Goal: Navigation & Orientation: Find specific page/section

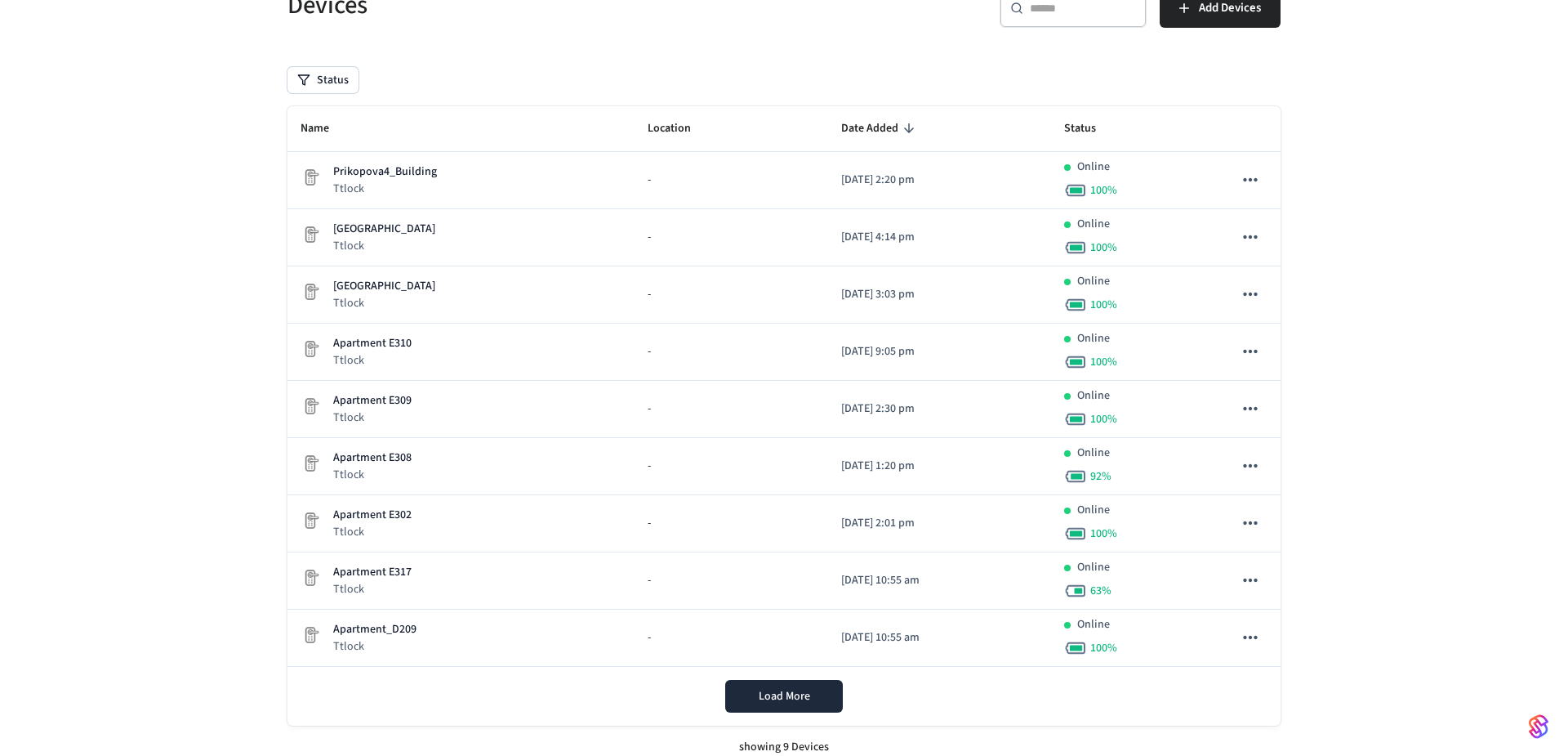
scroll to position [150, 0]
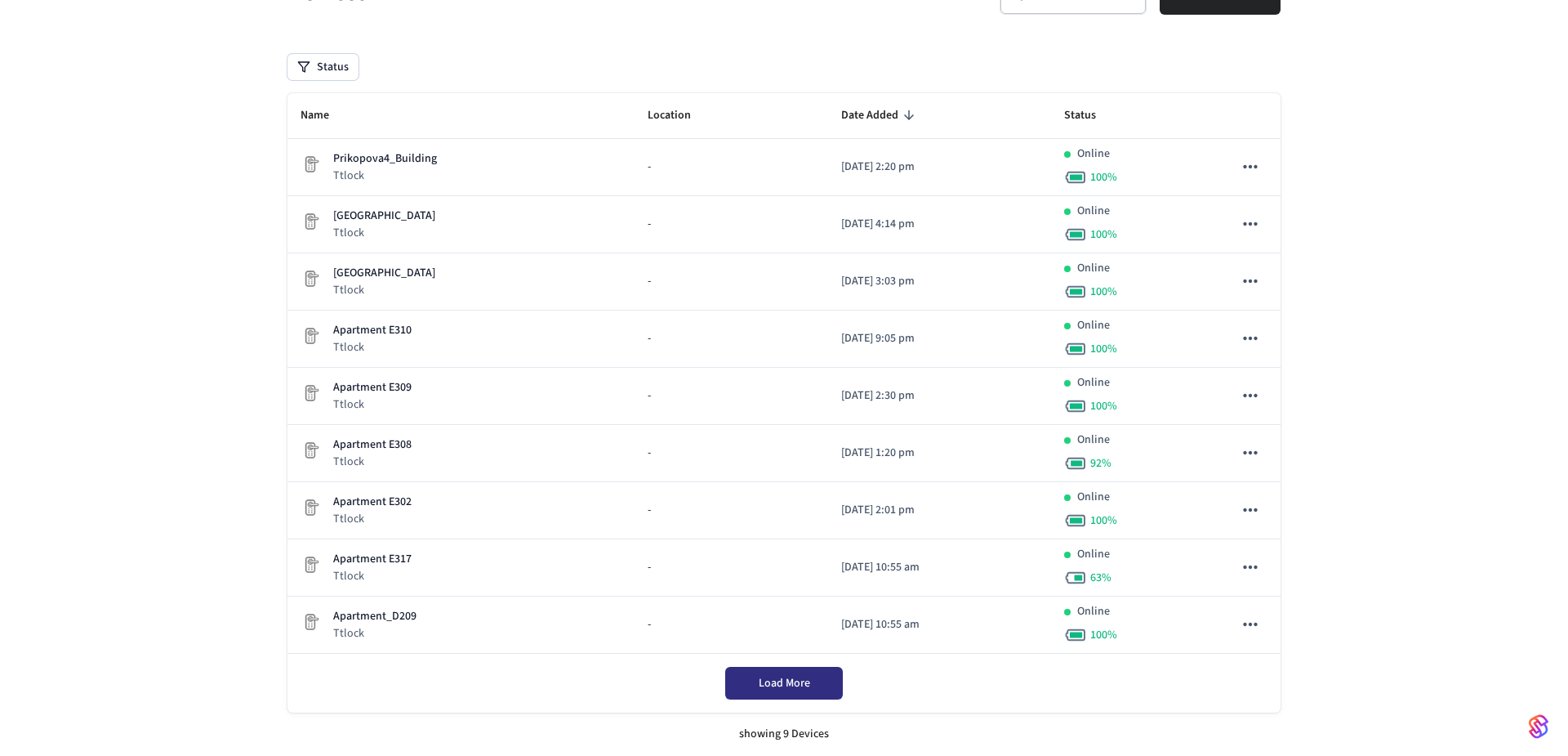
click at [772, 680] on div "Load More" at bounding box center [784, 683] width 993 height 59
click at [804, 682] on span "Load More" at bounding box center [784, 683] width 52 height 16
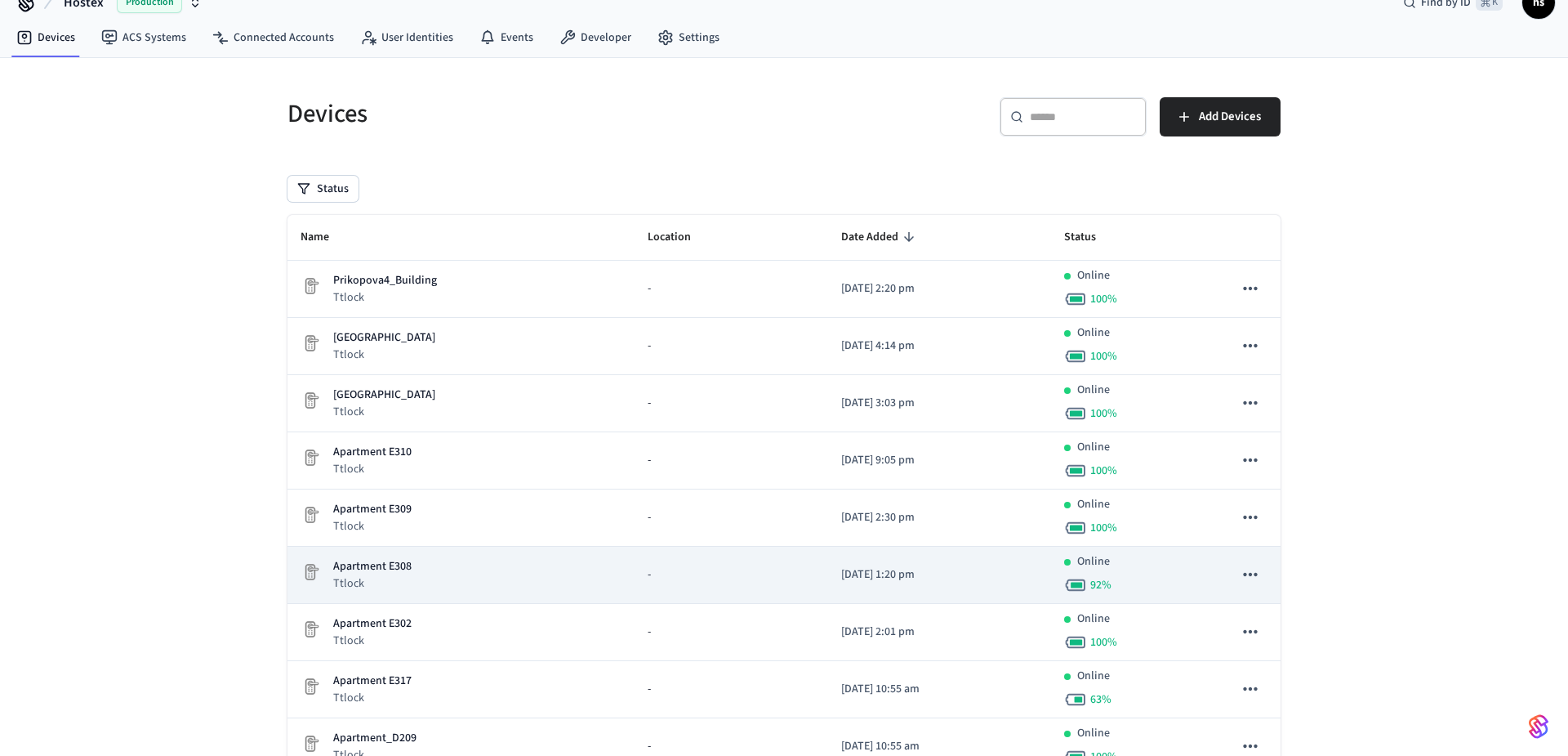
scroll to position [0, 0]
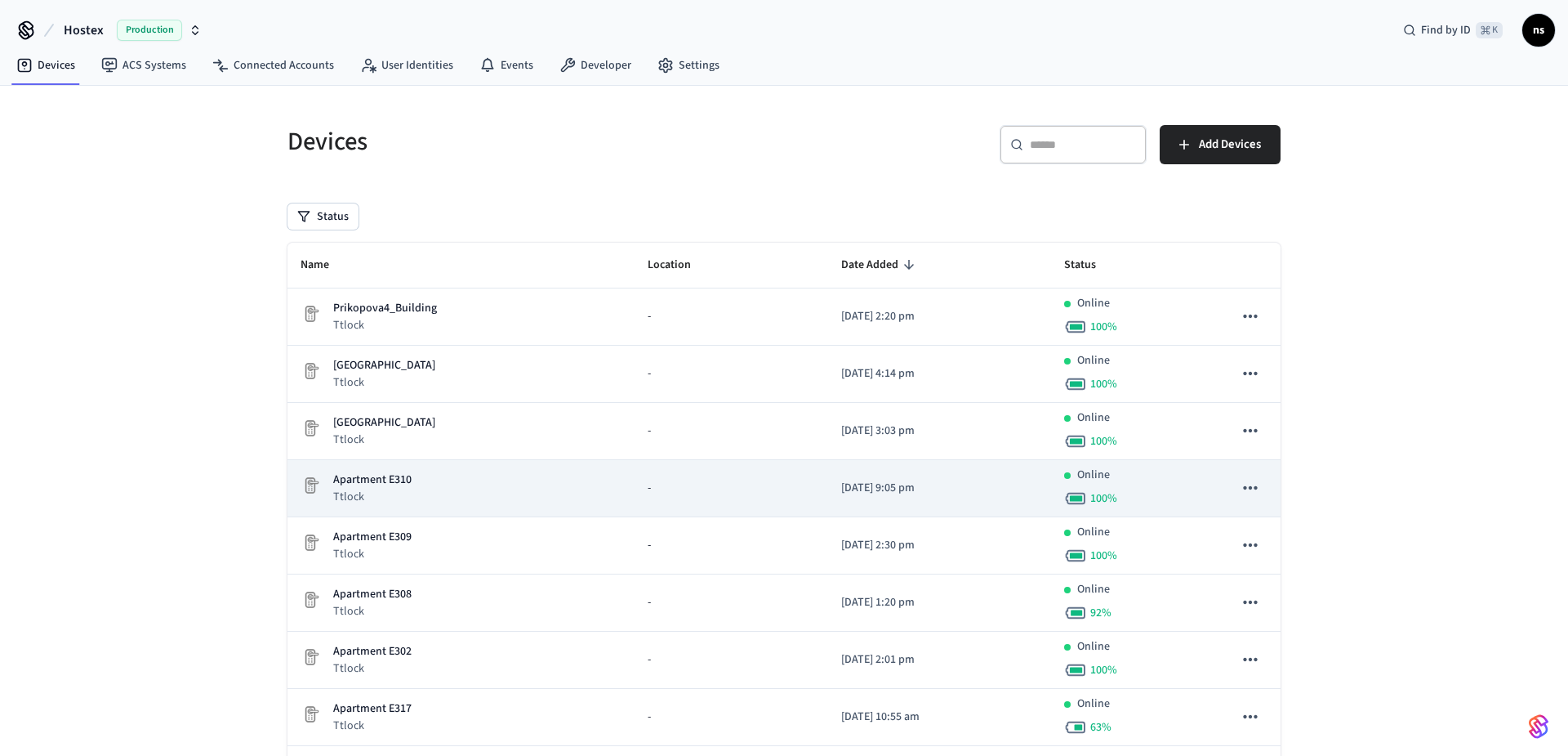
click at [519, 465] on td "Apartment E310 Ttlock" at bounding box center [461, 488] width 347 height 57
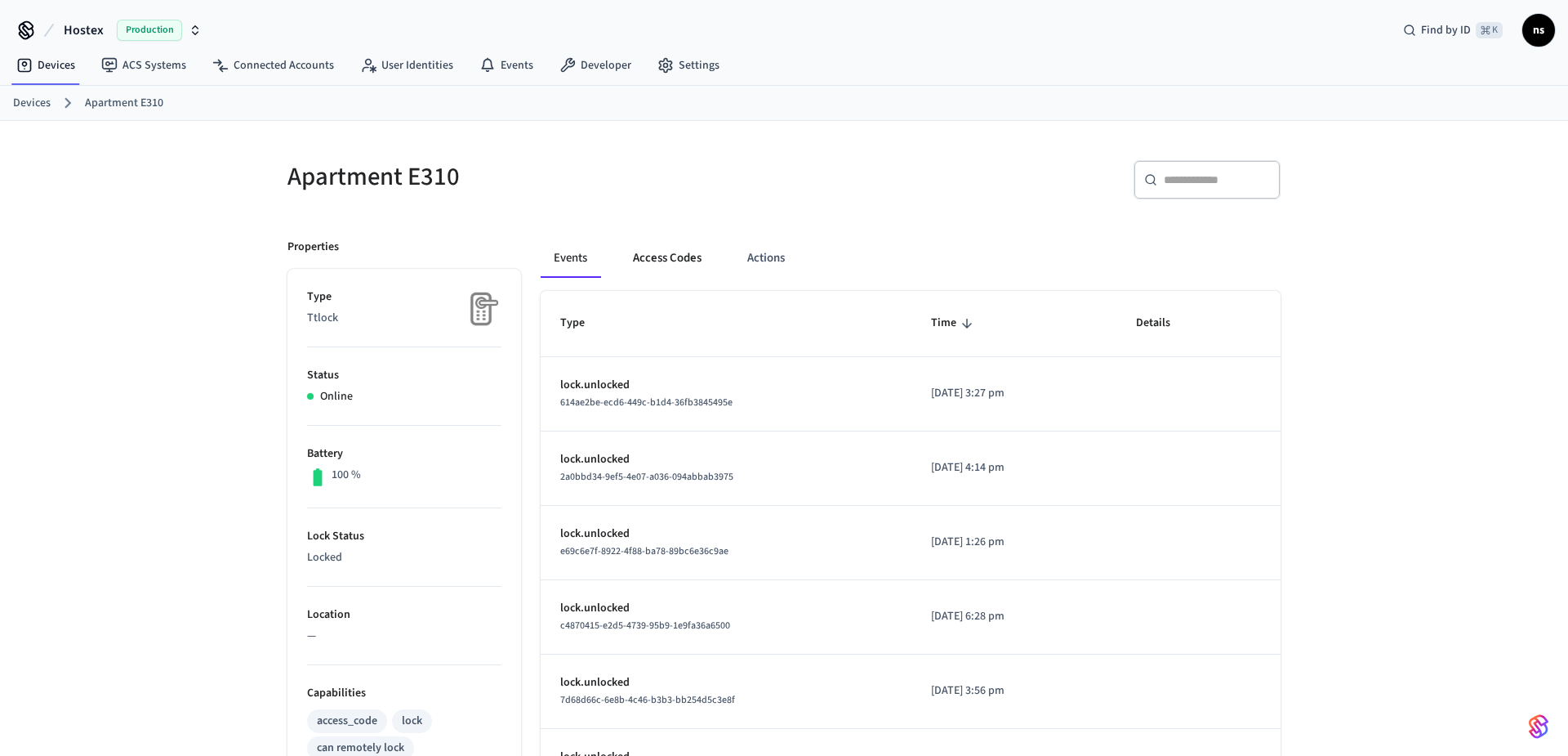
click at [667, 265] on button "Access Codes" at bounding box center [666, 259] width 94 height 39
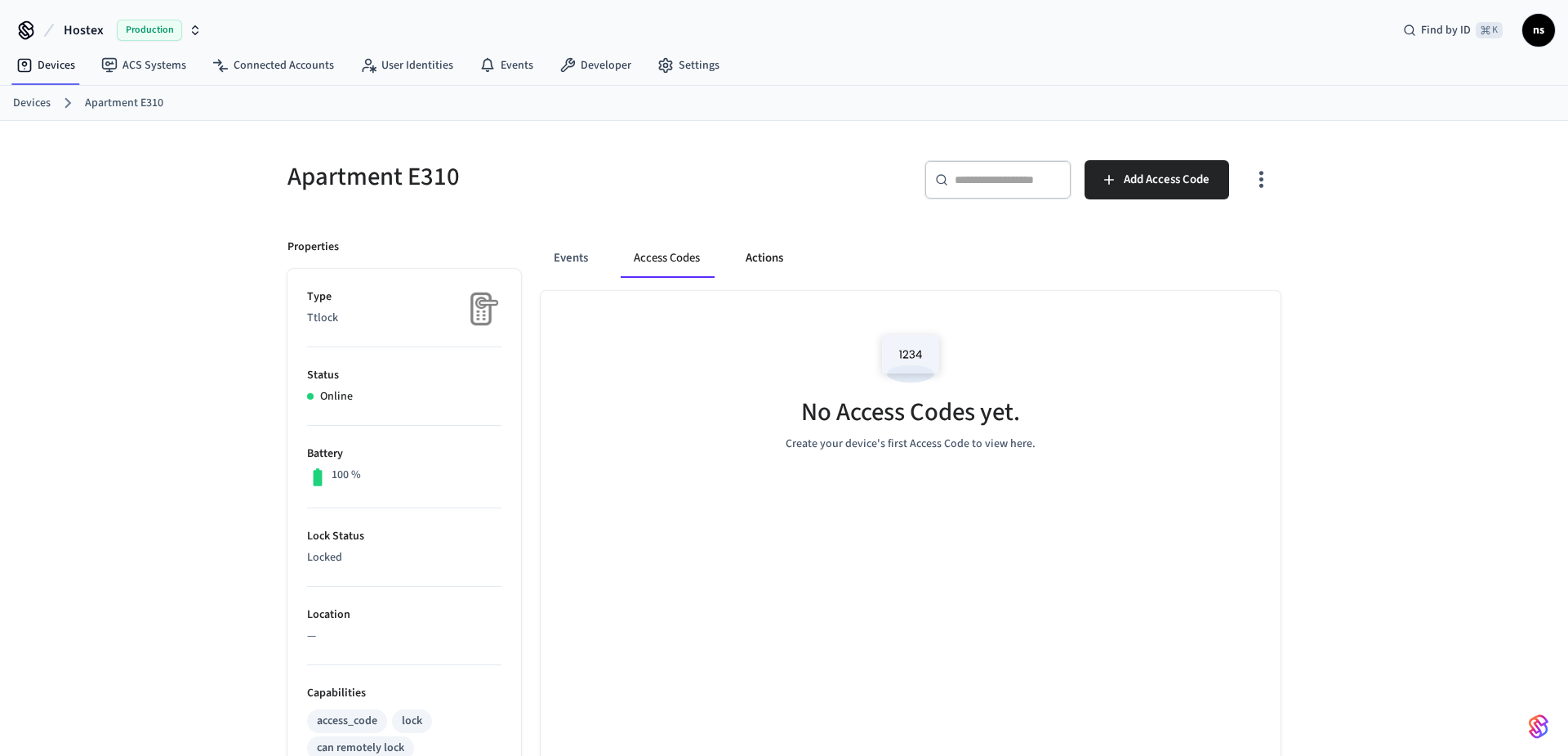
click at [757, 252] on button "Actions" at bounding box center [764, 259] width 64 height 39
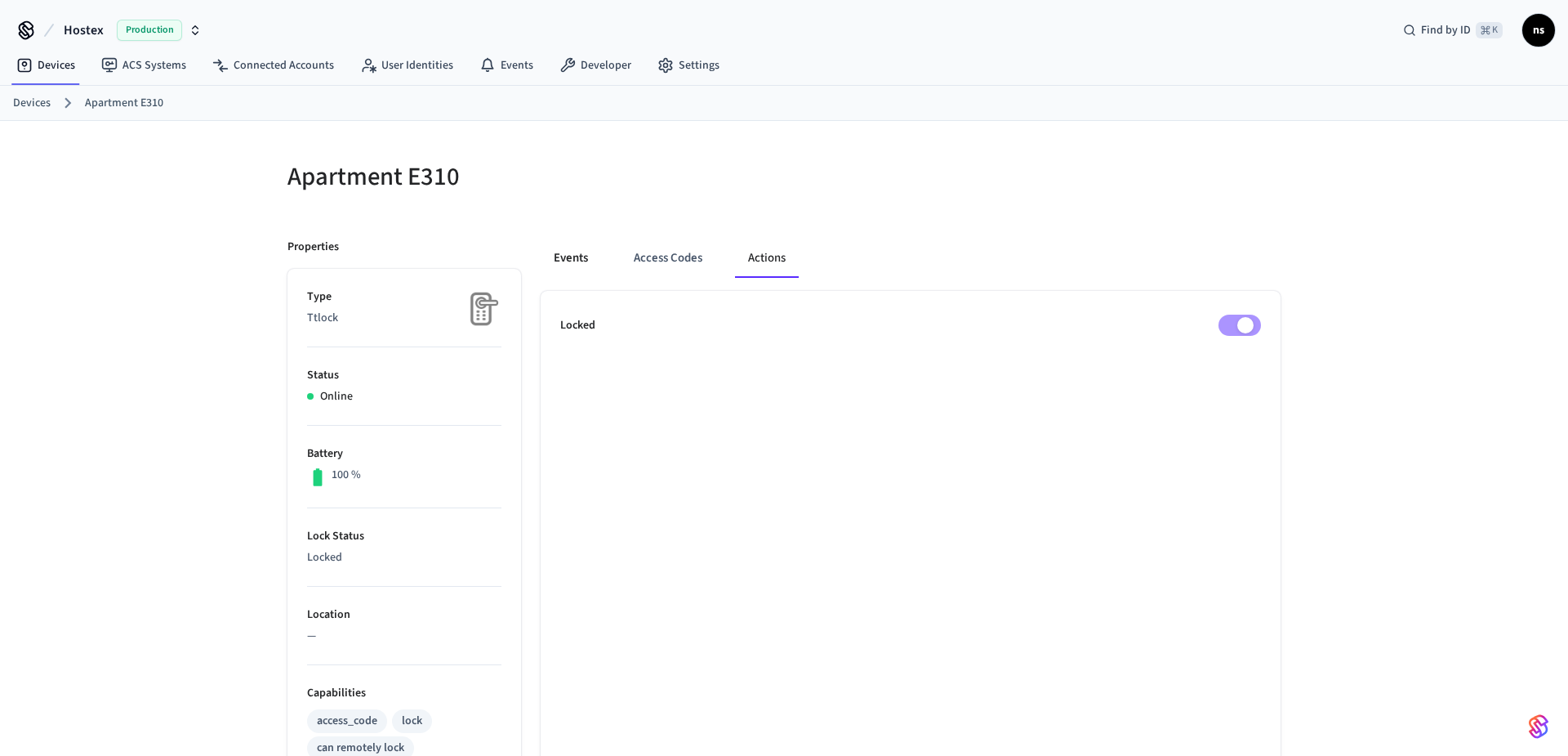
click at [567, 268] on button "Events" at bounding box center [570, 259] width 60 height 39
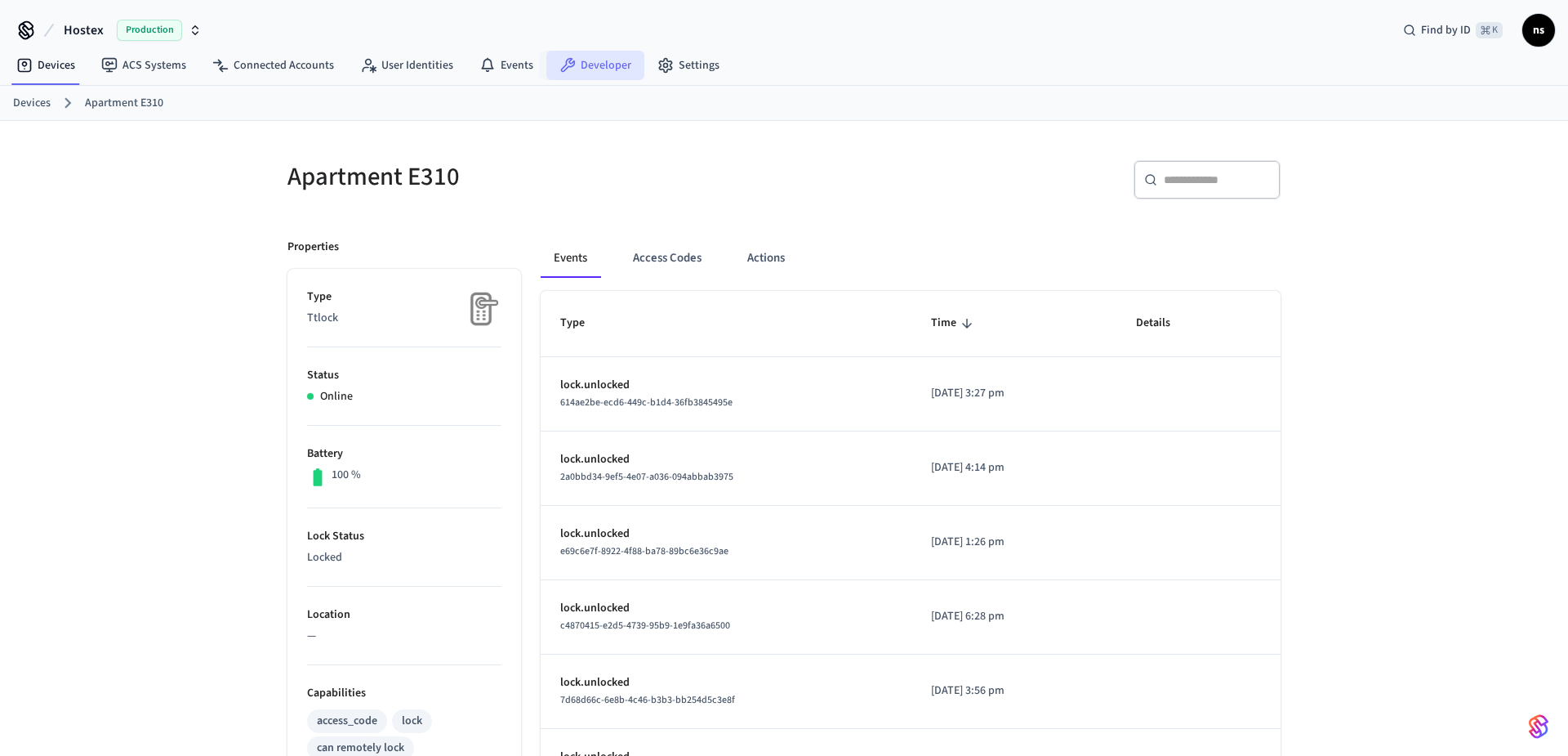
click at [596, 68] on link "Developer" at bounding box center [595, 65] width 98 height 30
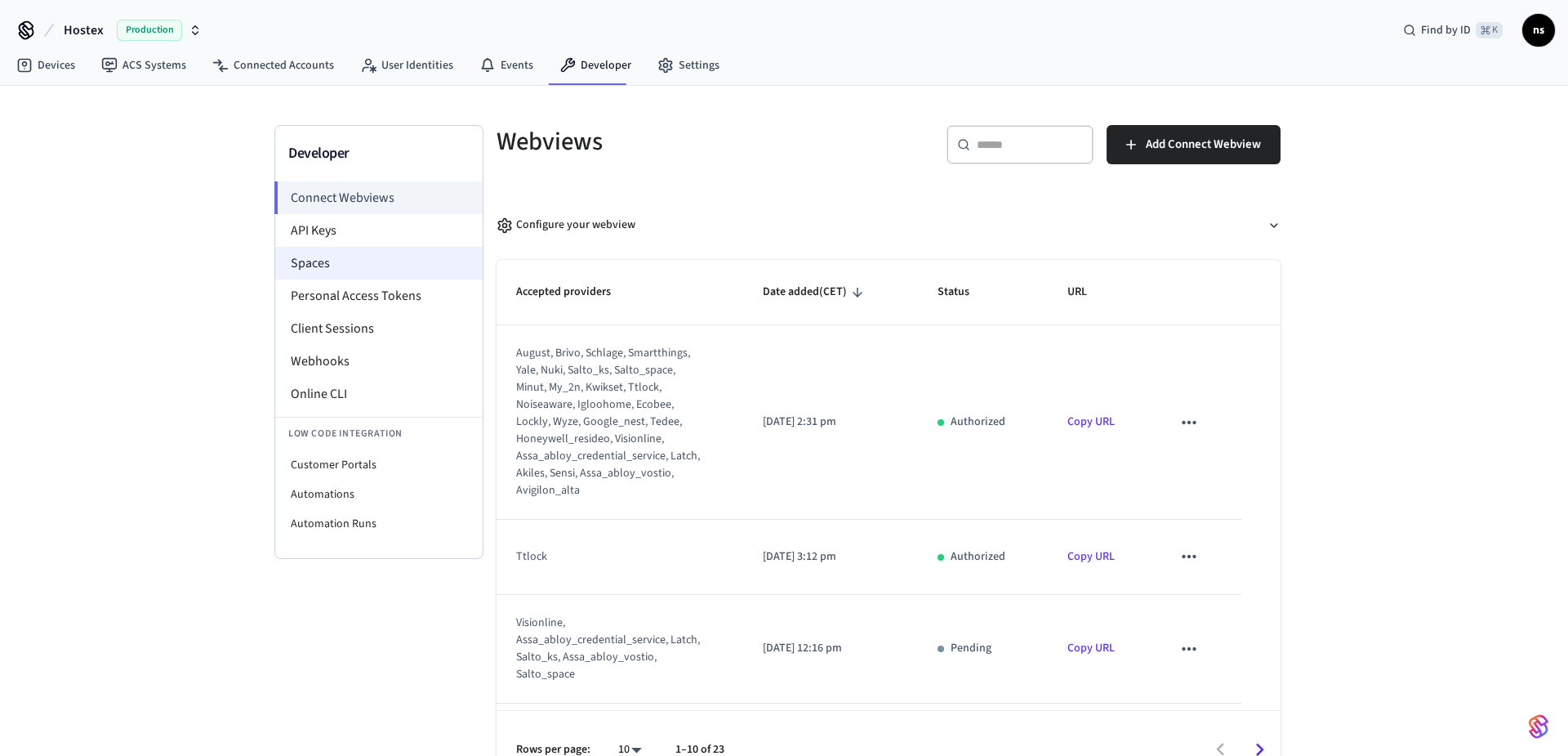
click at [326, 262] on li "Spaces" at bounding box center [379, 263] width 207 height 32
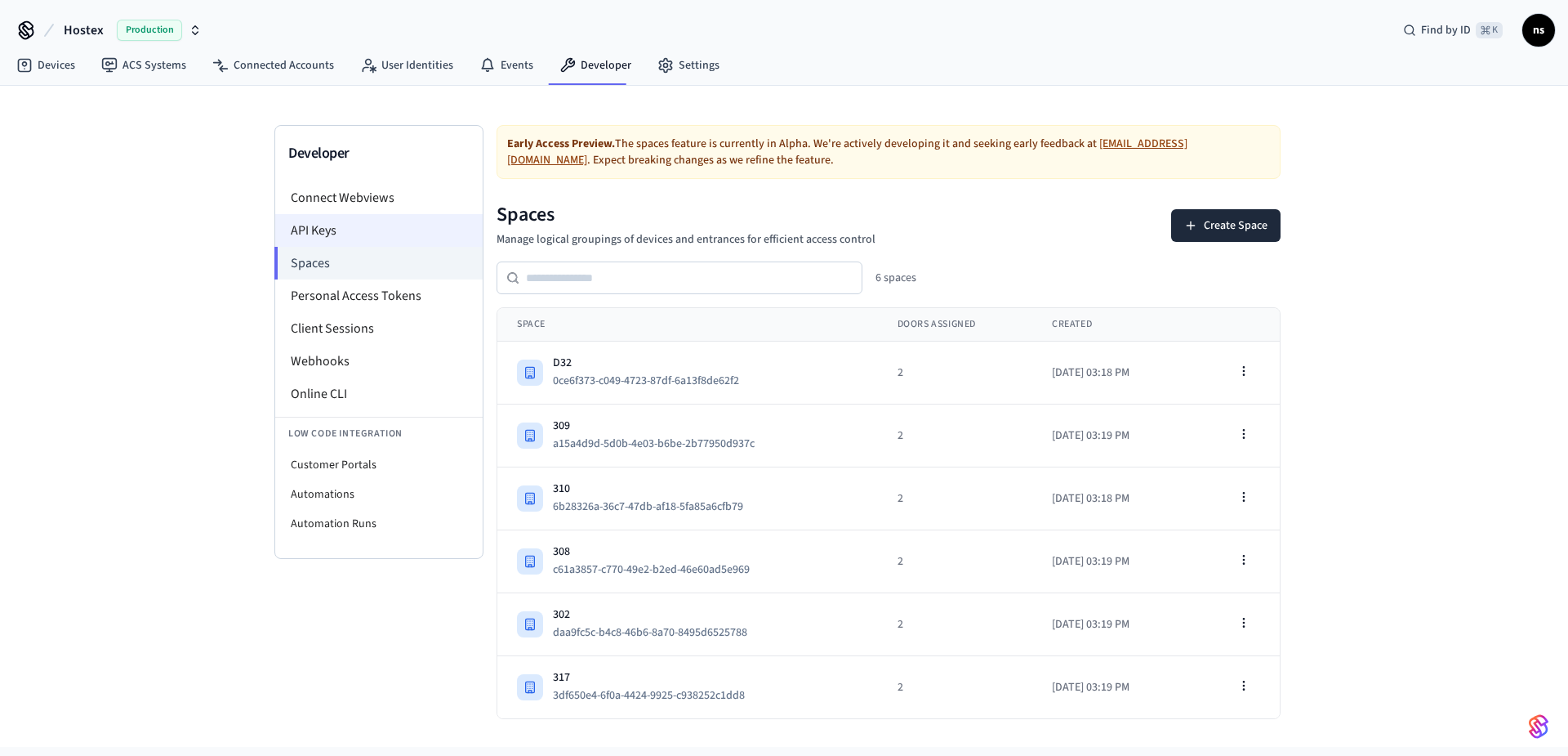
click at [330, 234] on li "API Keys" at bounding box center [379, 230] width 207 height 32
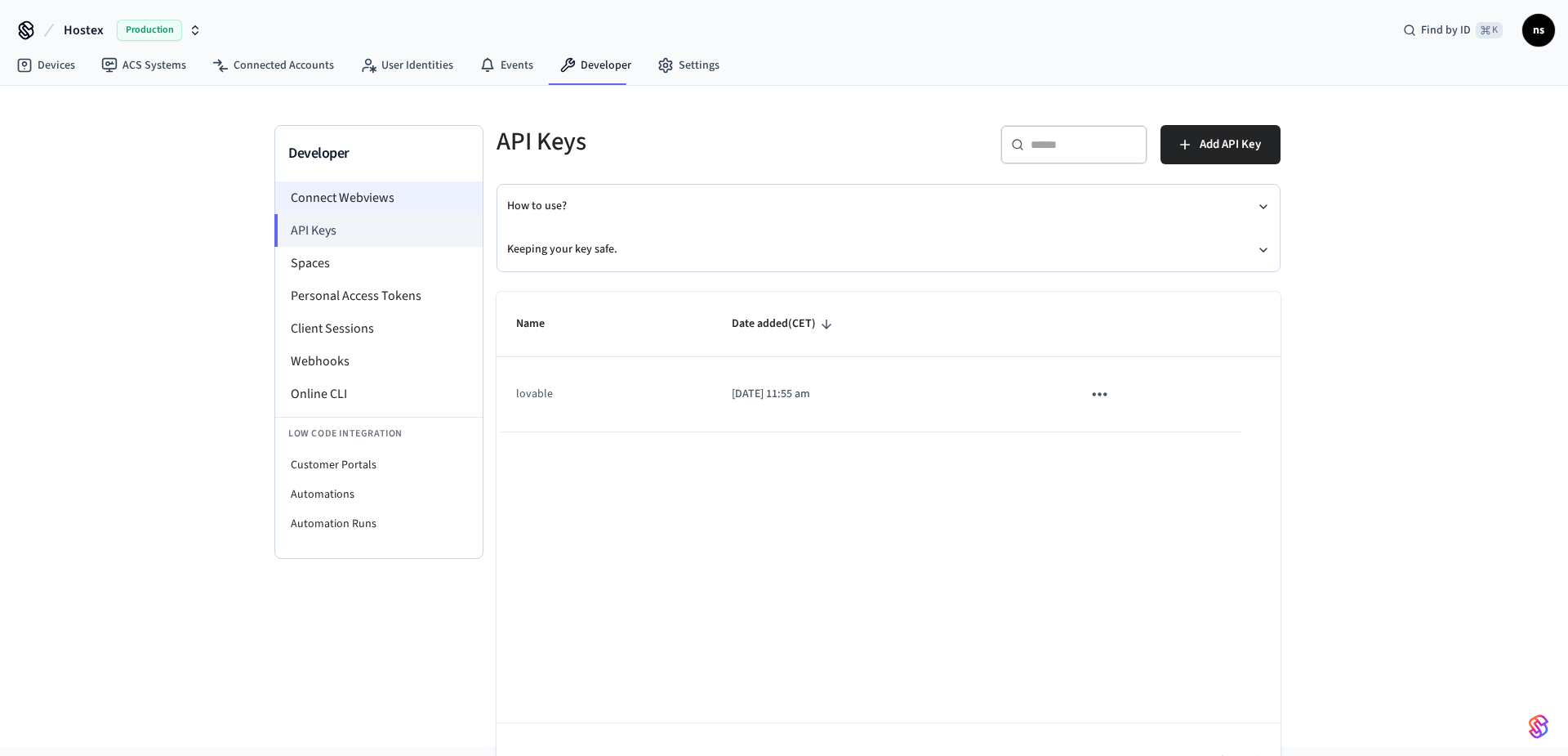
click at [371, 197] on li "Connect Webviews" at bounding box center [379, 197] width 207 height 32
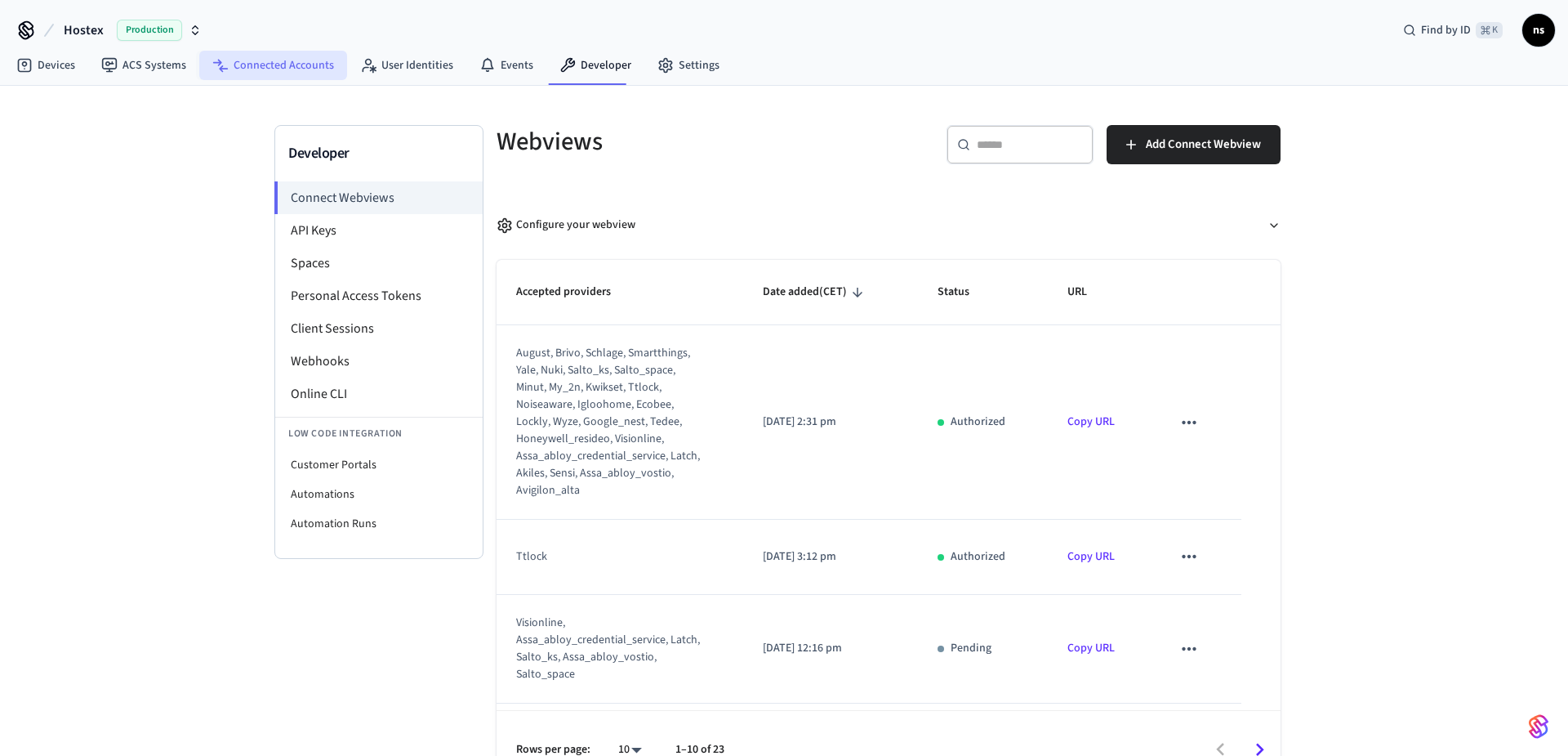
click at [287, 72] on link "Connected Accounts" at bounding box center [273, 65] width 148 height 30
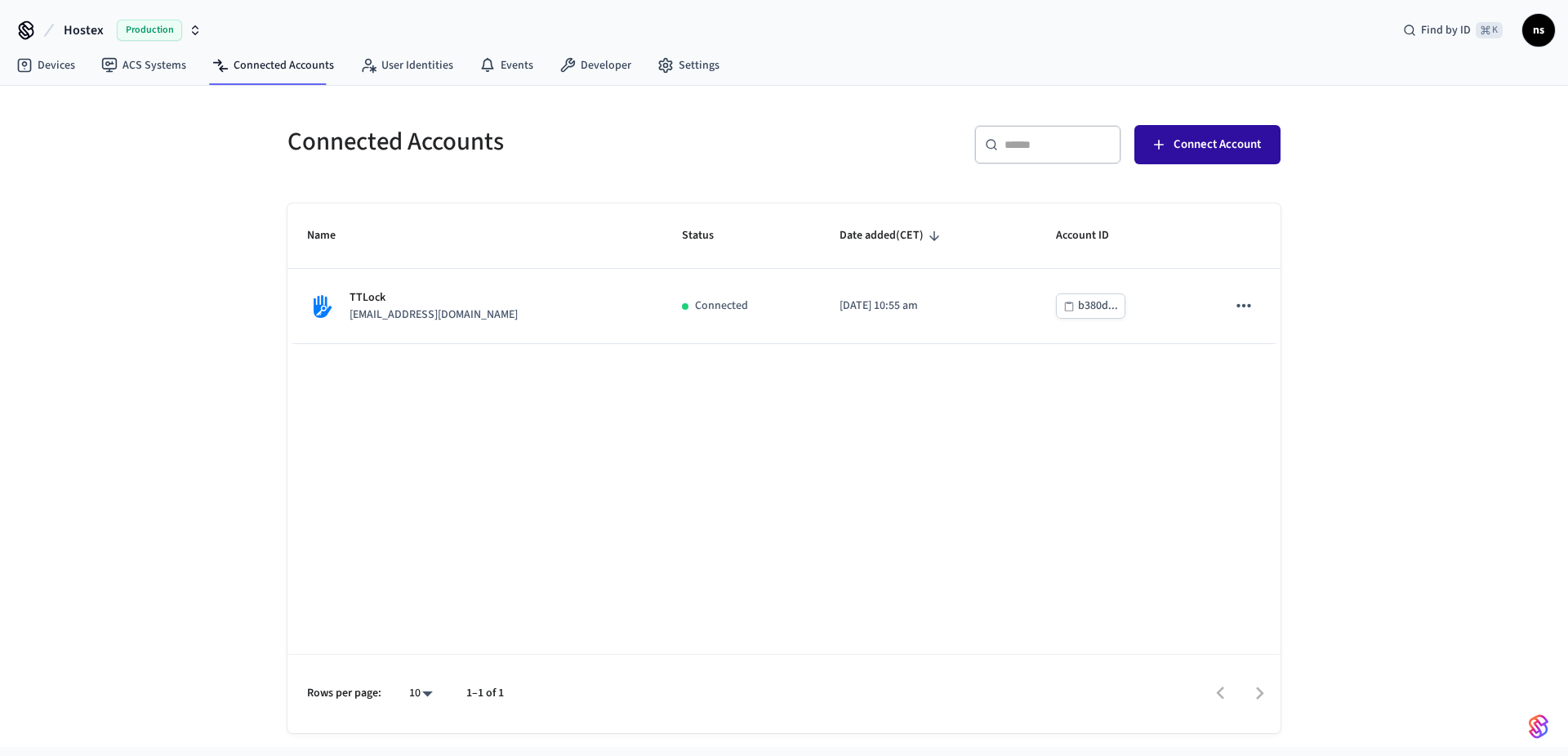
click at [1172, 152] on button "Connect Account" at bounding box center [1208, 145] width 146 height 39
click at [685, 60] on link "Settings" at bounding box center [688, 65] width 88 height 30
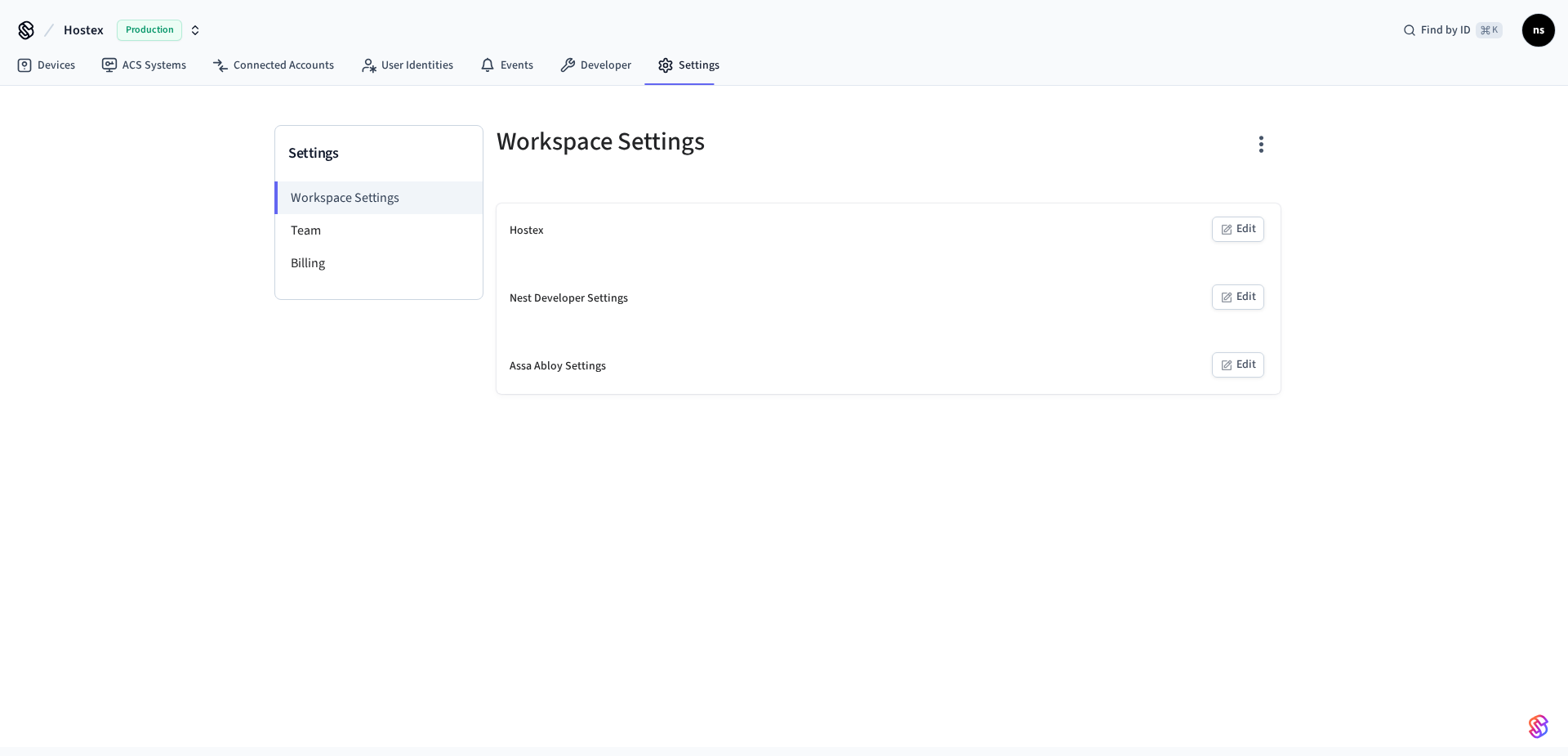
click at [1246, 230] on button "Edit" at bounding box center [1238, 230] width 53 height 26
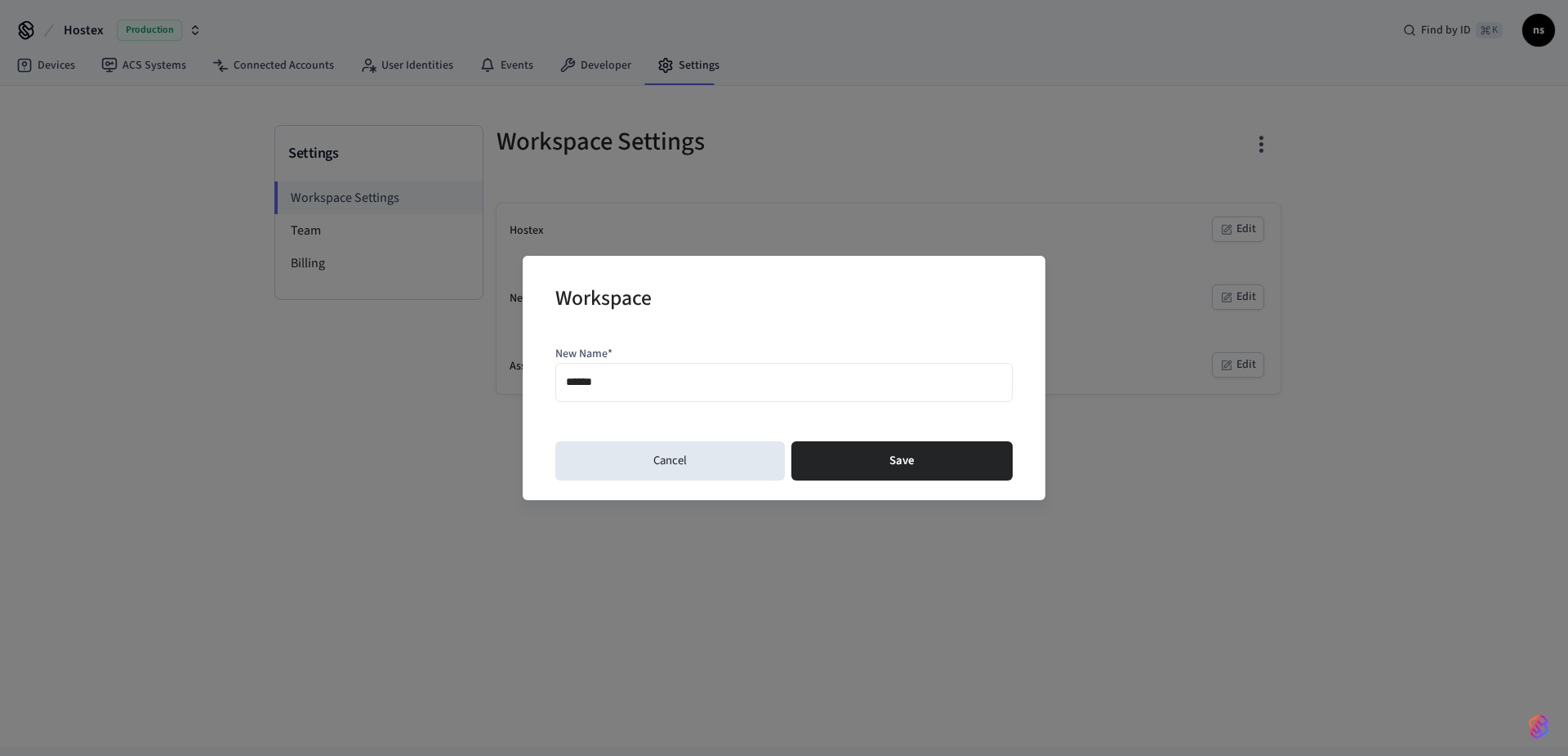
click at [741, 469] on button "Cancel" at bounding box center [671, 461] width 229 height 39
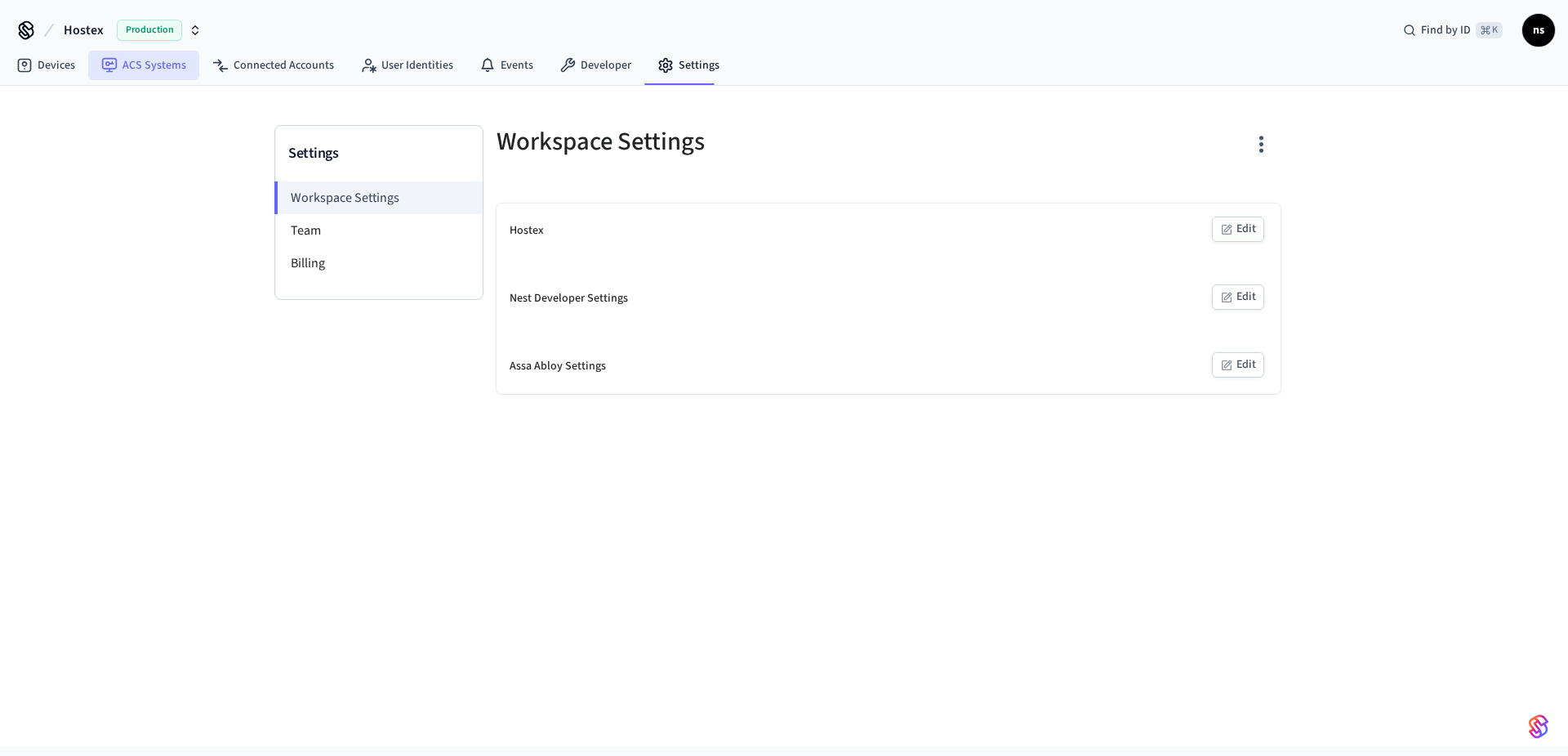
click at [150, 60] on link "ACS Systems" at bounding box center [144, 65] width 111 height 30
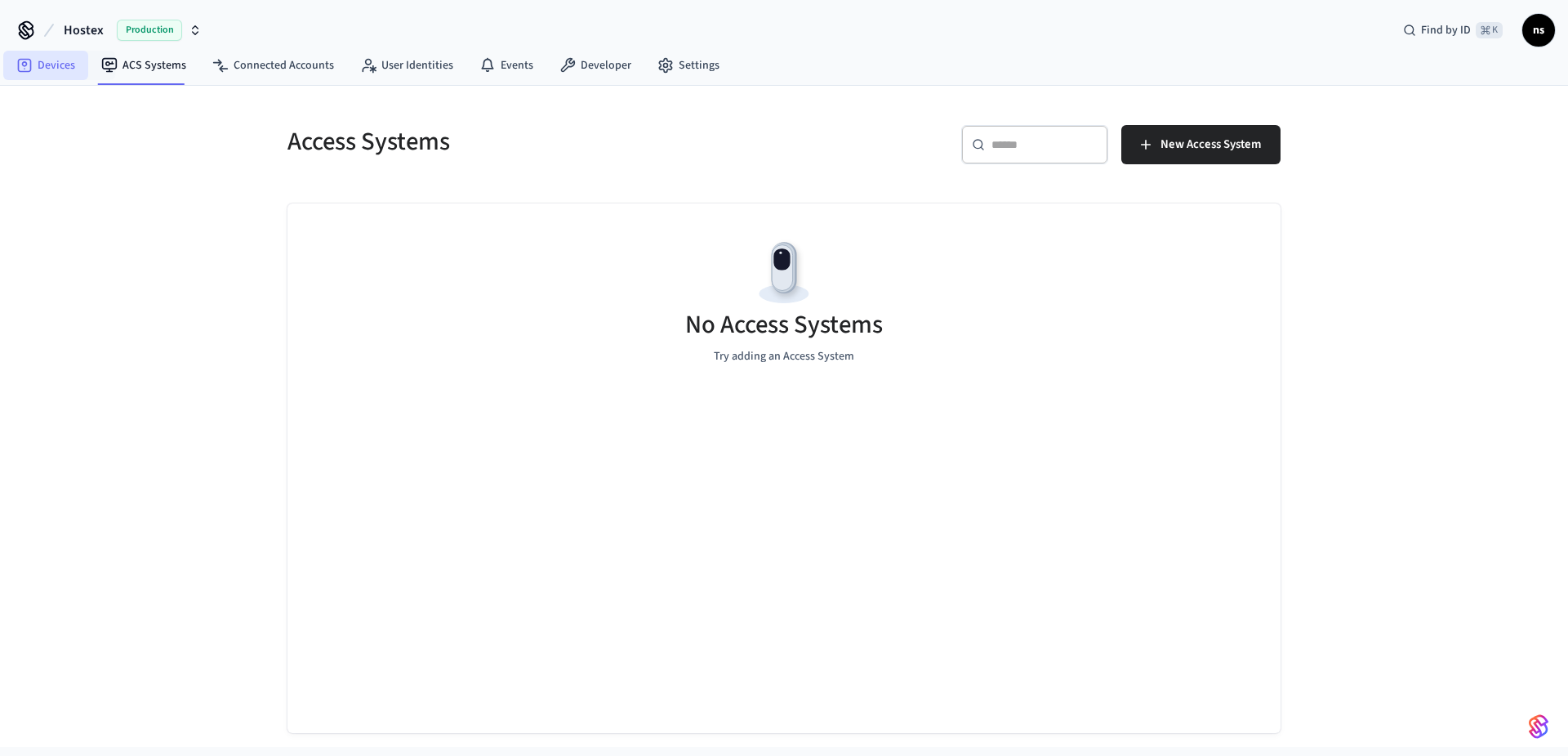
click at [68, 66] on link "Devices" at bounding box center [46, 65] width 85 height 30
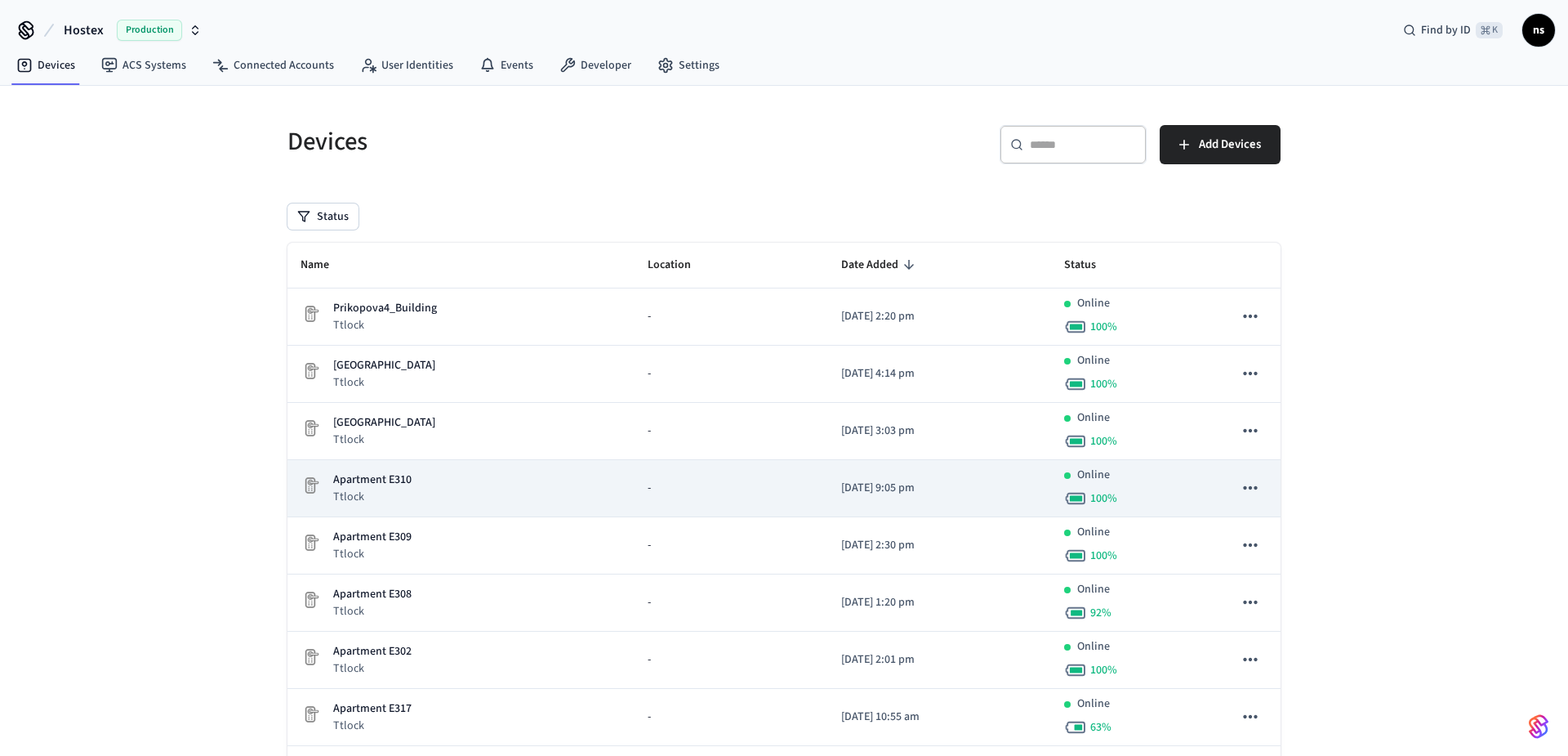
click at [507, 485] on div "Apartment E310 Ttlock" at bounding box center [461, 488] width 321 height 33
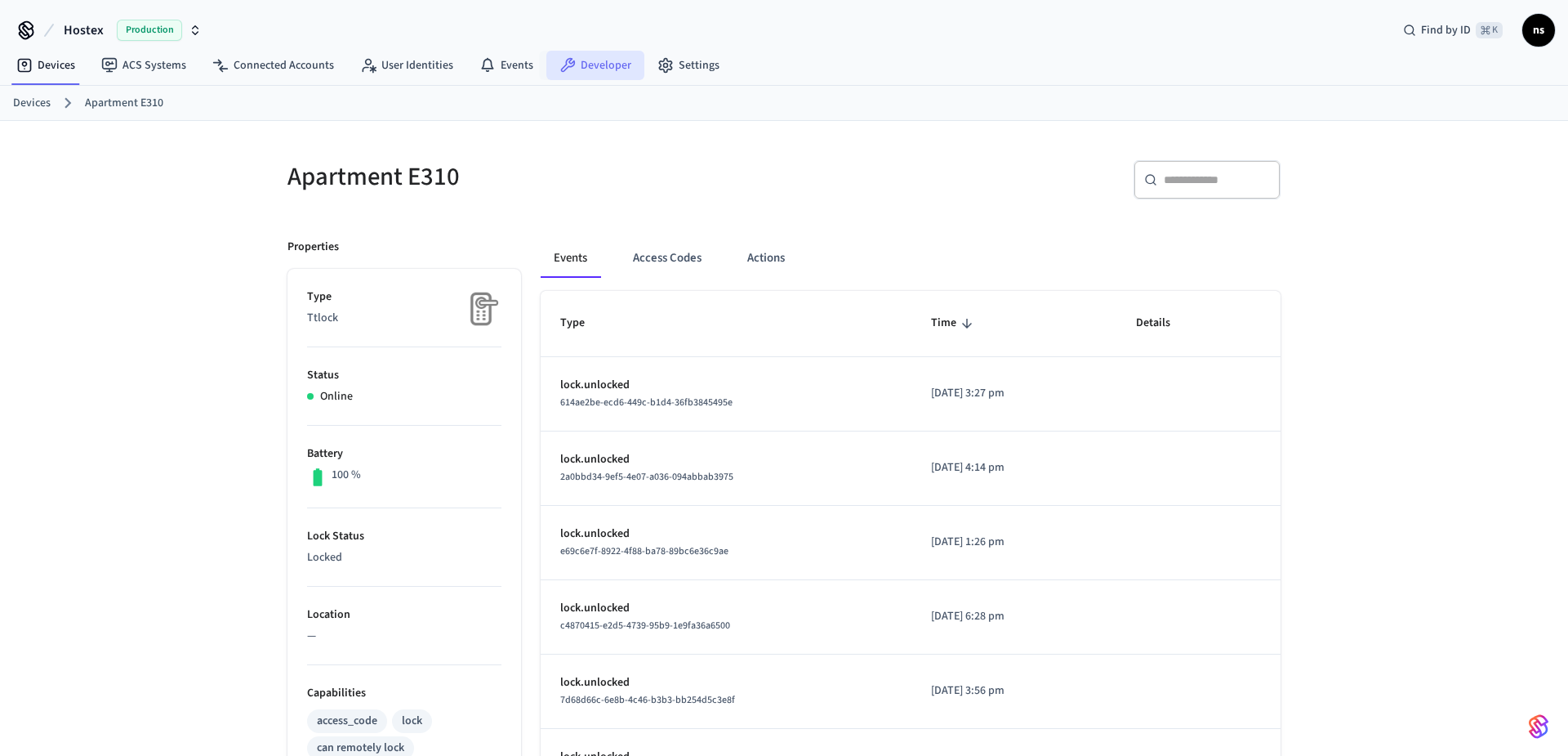
click at [598, 63] on link "Developer" at bounding box center [595, 65] width 98 height 30
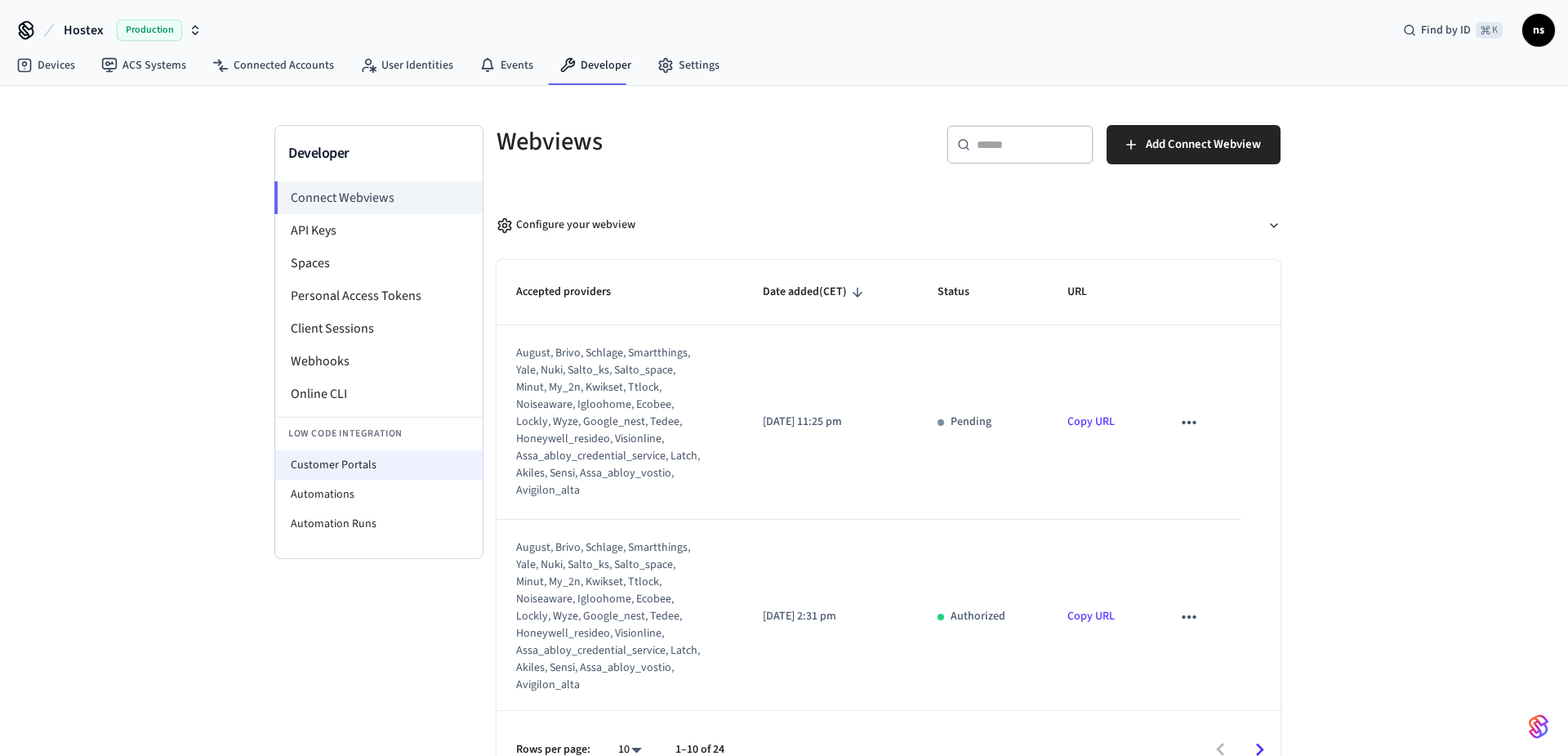
click at [336, 469] on li "Customer Portals" at bounding box center [379, 465] width 207 height 30
select select "**********"
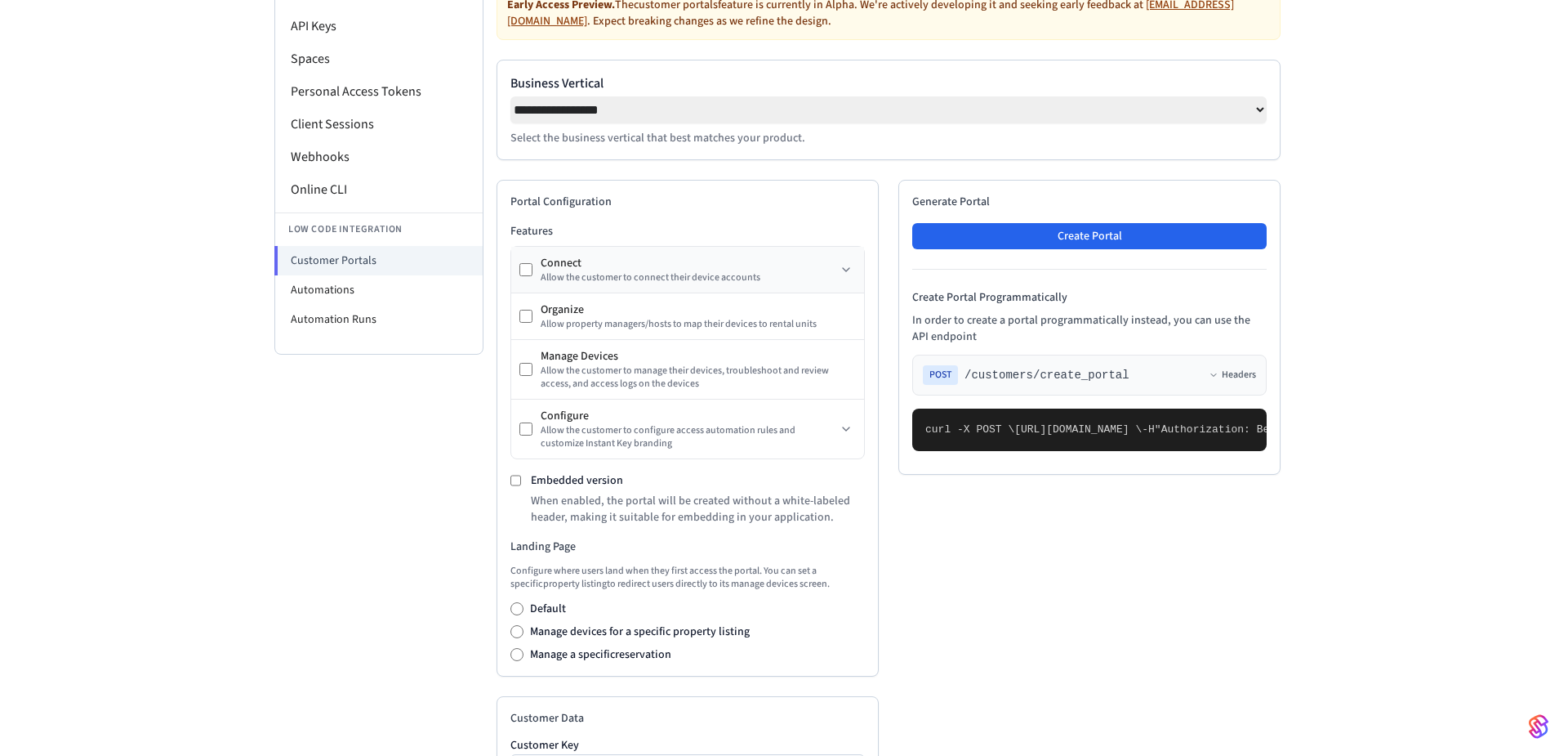
scroll to position [210, 0]
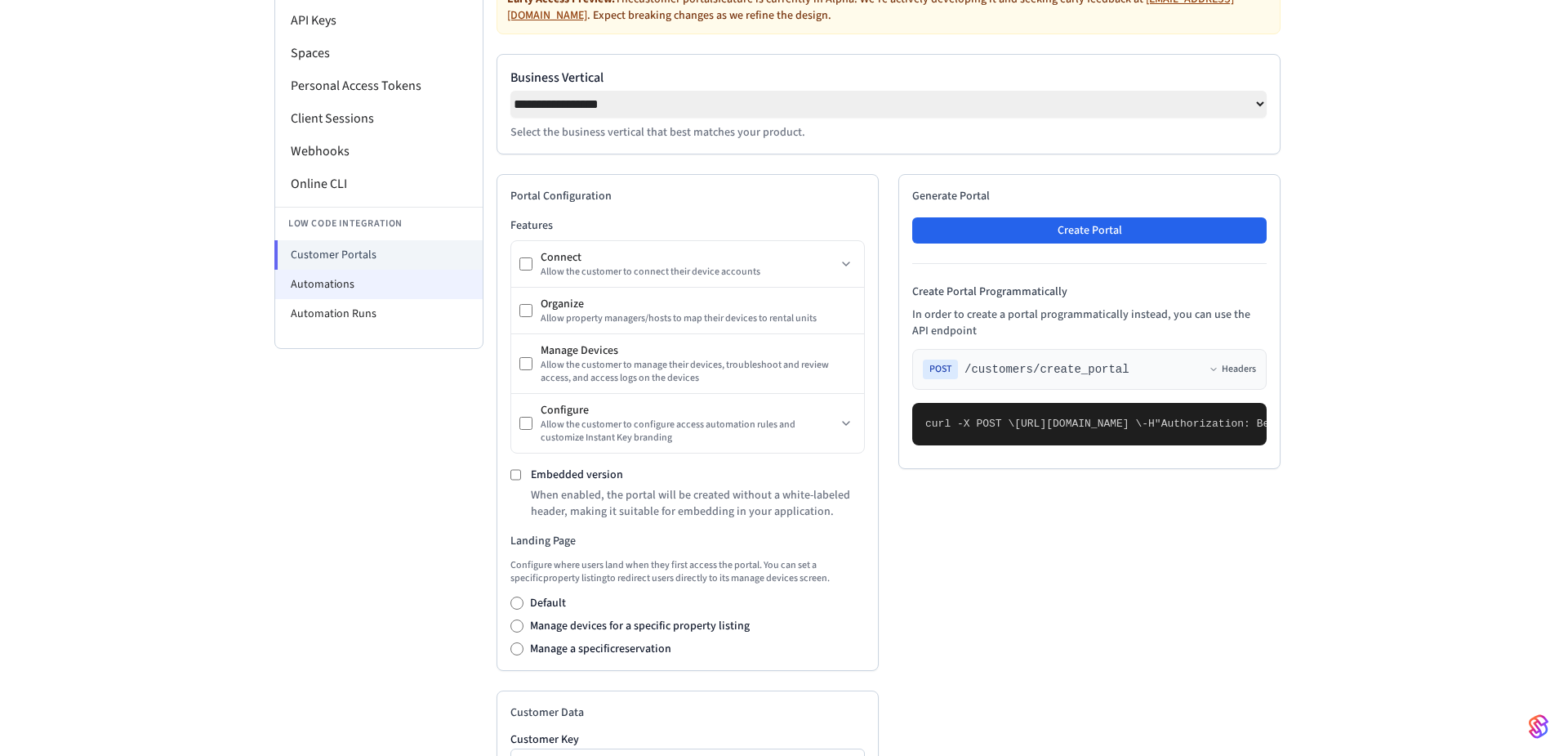
click at [342, 283] on li "Automations" at bounding box center [379, 284] width 207 height 30
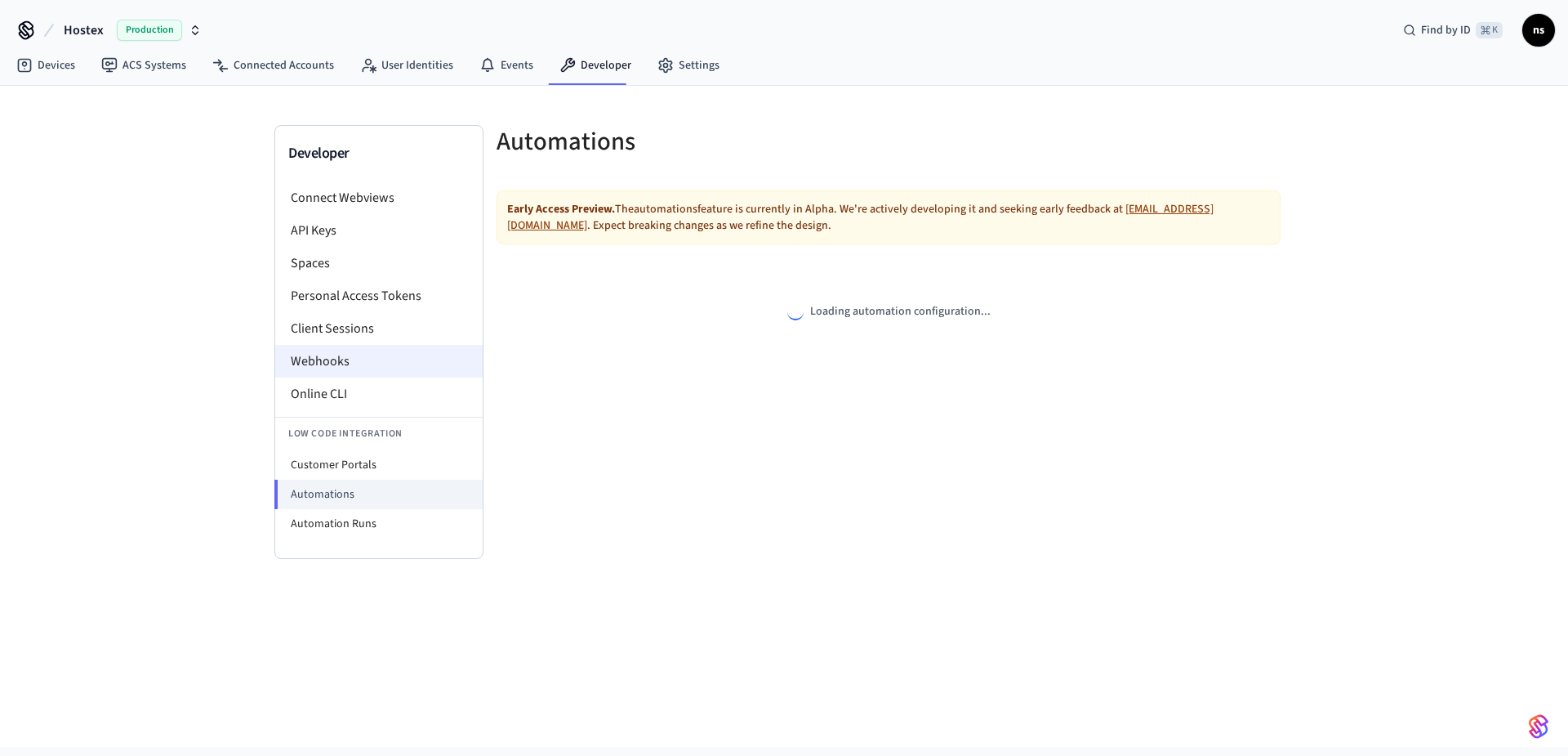
select select "**********"
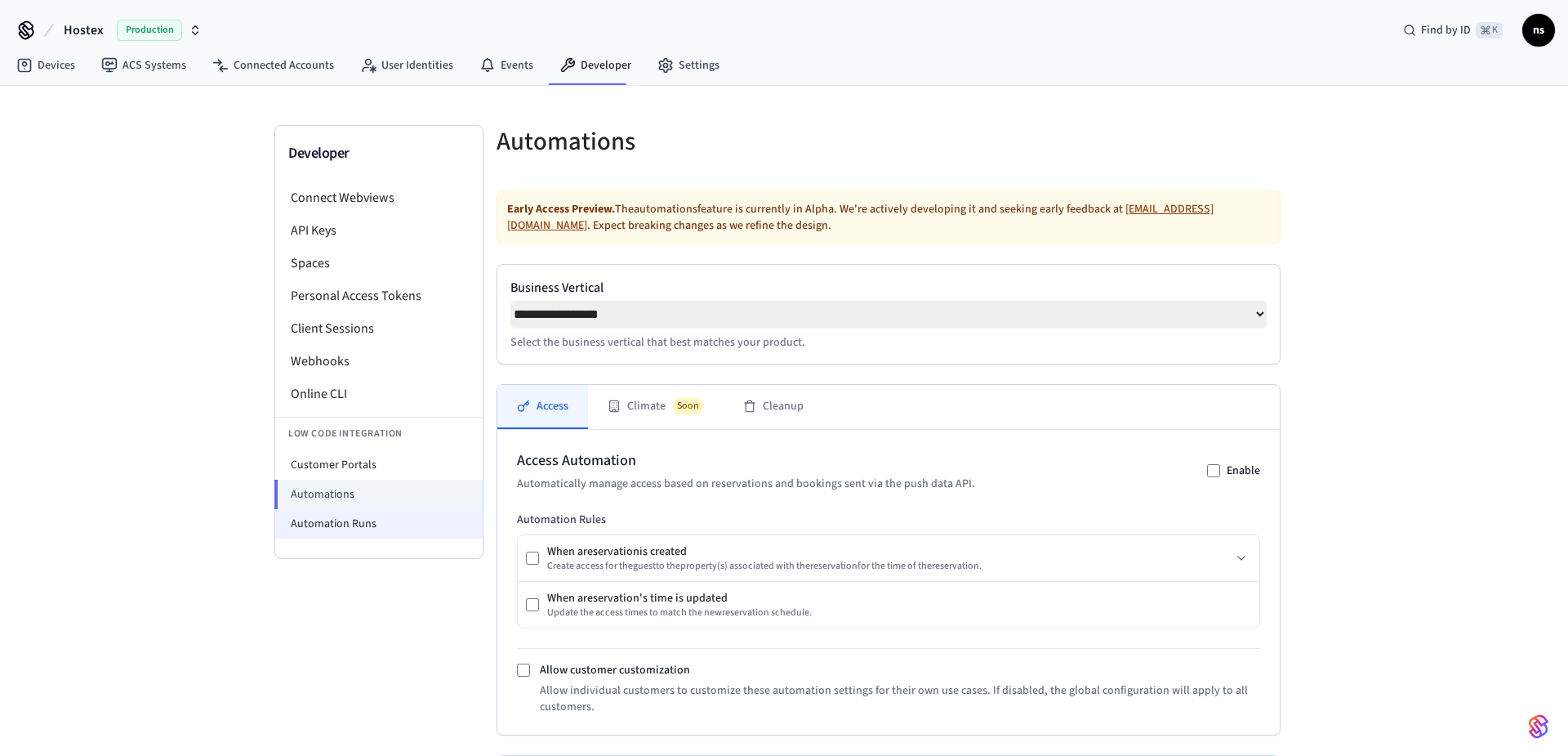
click at [358, 526] on li "Automation Runs" at bounding box center [379, 524] width 207 height 30
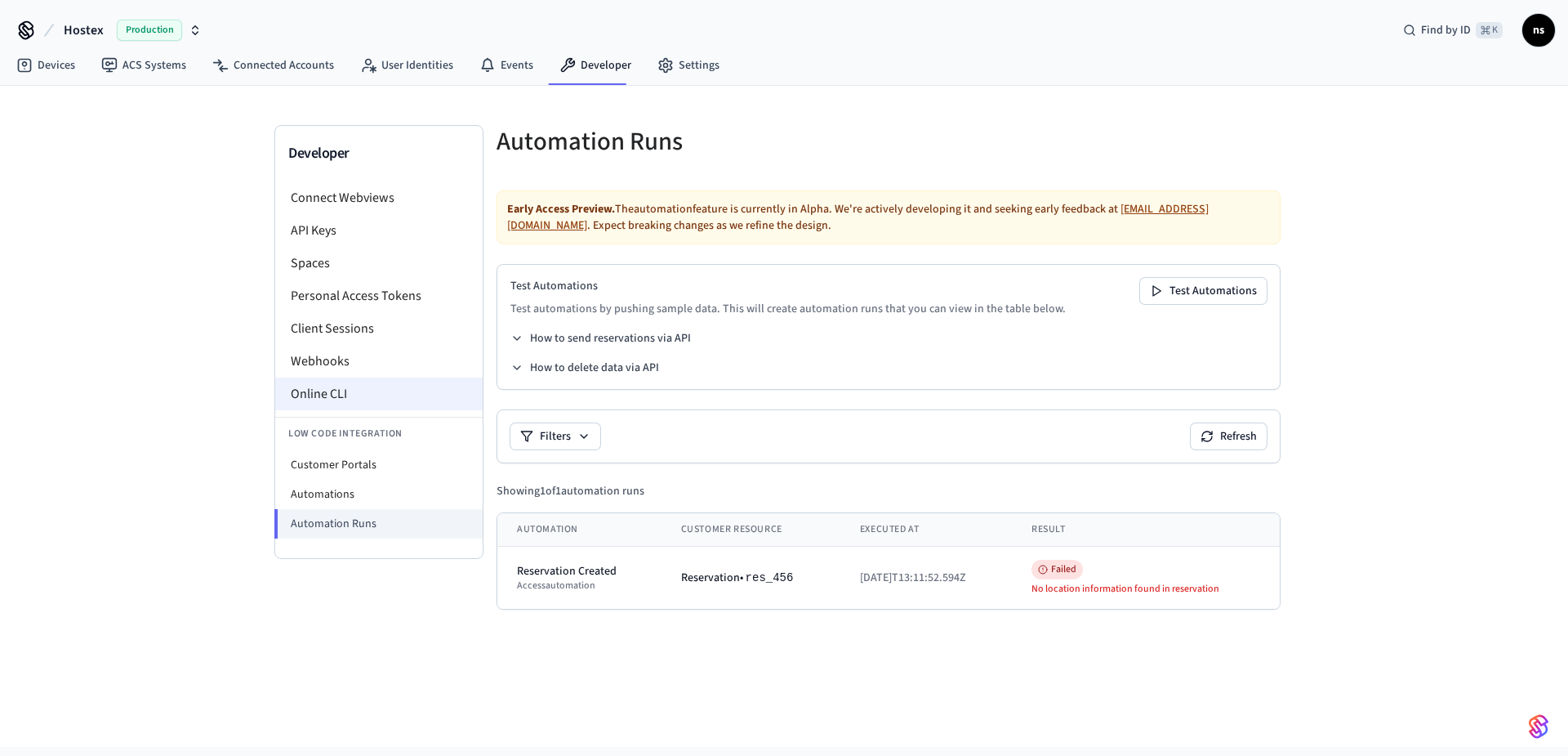
click at [323, 397] on li "Online CLI" at bounding box center [379, 394] width 207 height 32
click at [384, 198] on li "Connect Webviews" at bounding box center [379, 197] width 207 height 32
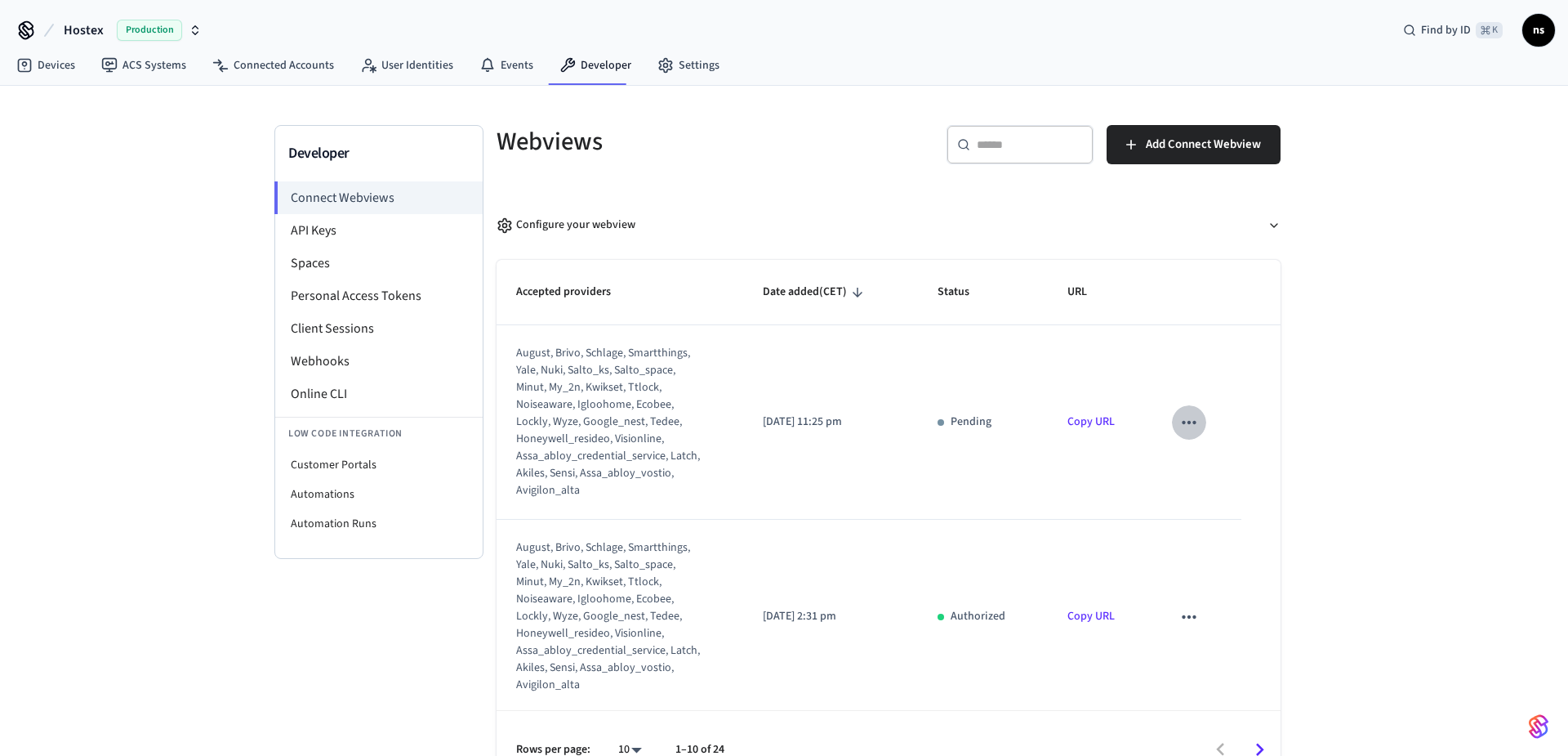
click at [1187, 419] on icon "sticky table" at bounding box center [1189, 422] width 21 height 21
click at [615, 388] on div at bounding box center [784, 378] width 1568 height 756
click at [1187, 149] on span "Add Connect Webview" at bounding box center [1203, 145] width 116 height 21
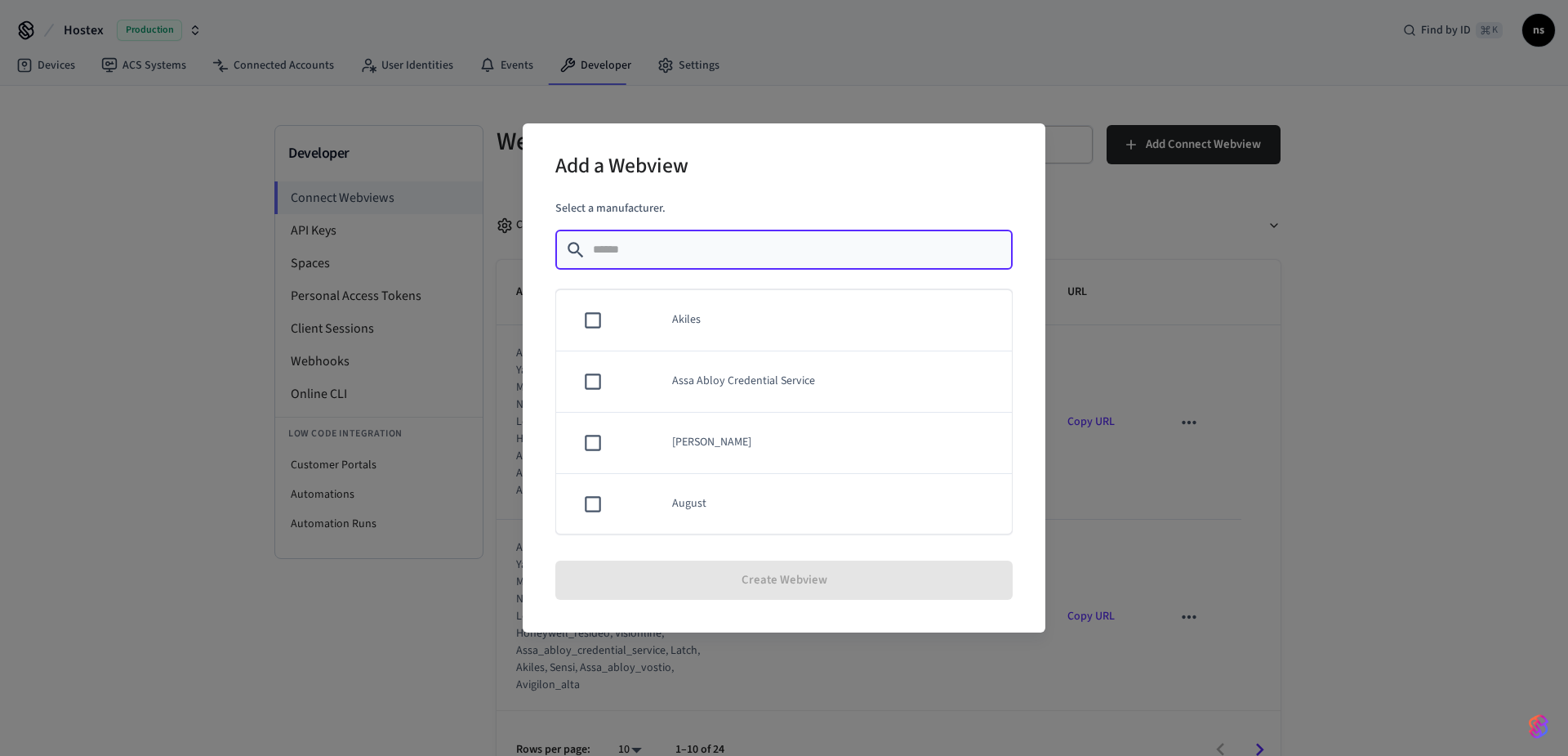
click at [1427, 421] on div "Add a Webview Select a manufacturer. ​ ​ Akiles Assa Abloy Credential Service A…" at bounding box center [784, 378] width 1568 height 756
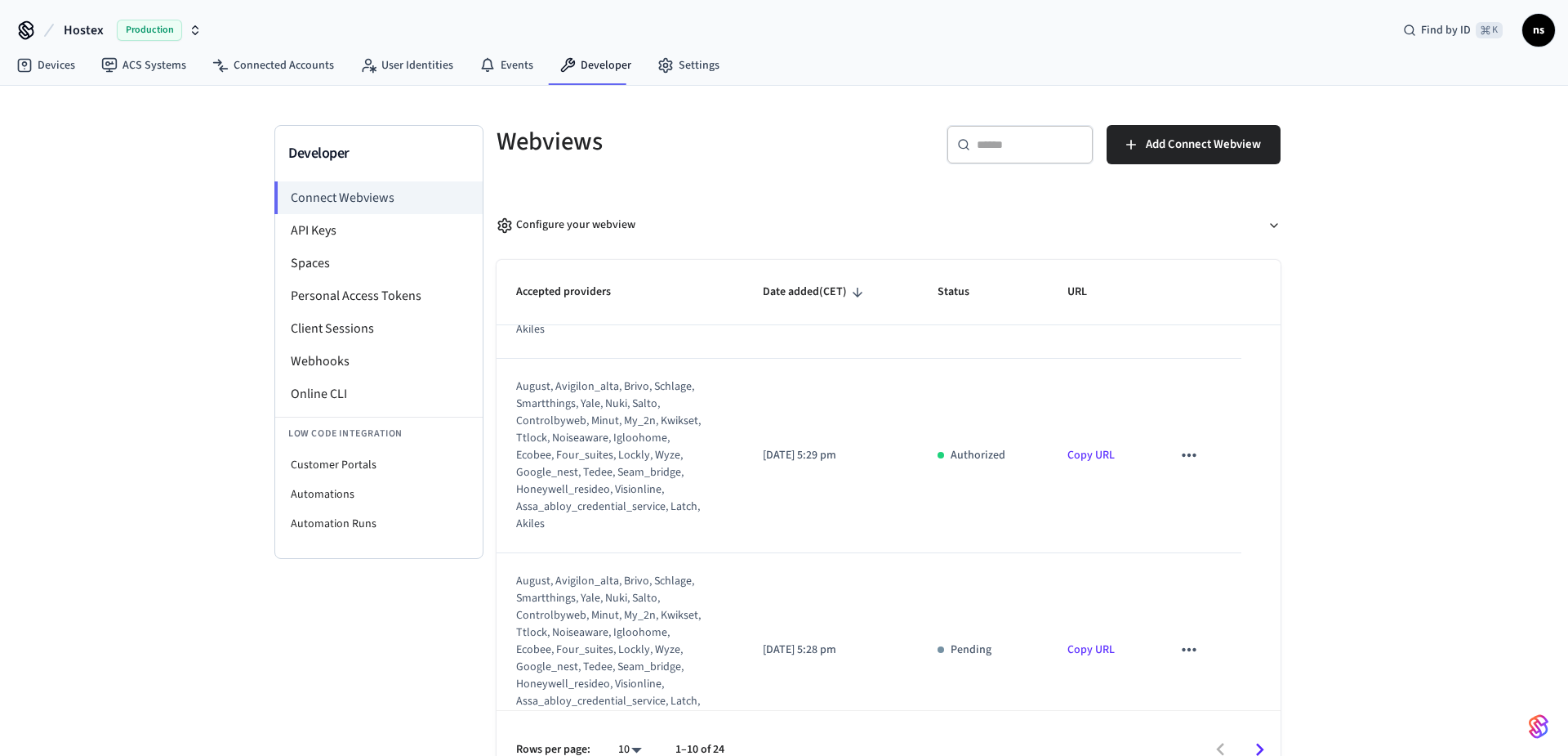
scroll to position [1202, 0]
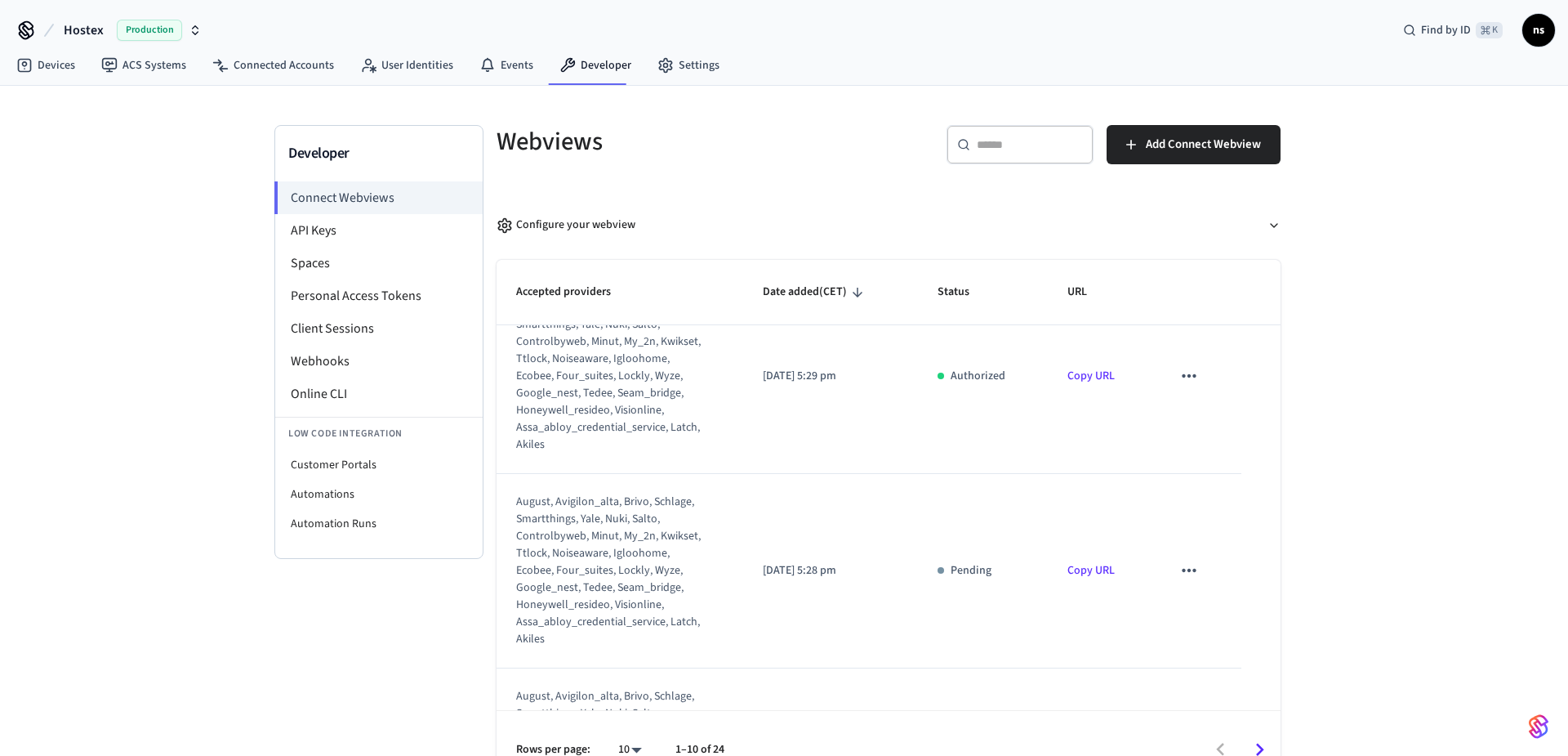
click at [1534, 32] on span "ns" at bounding box center [1538, 30] width 30 height 30
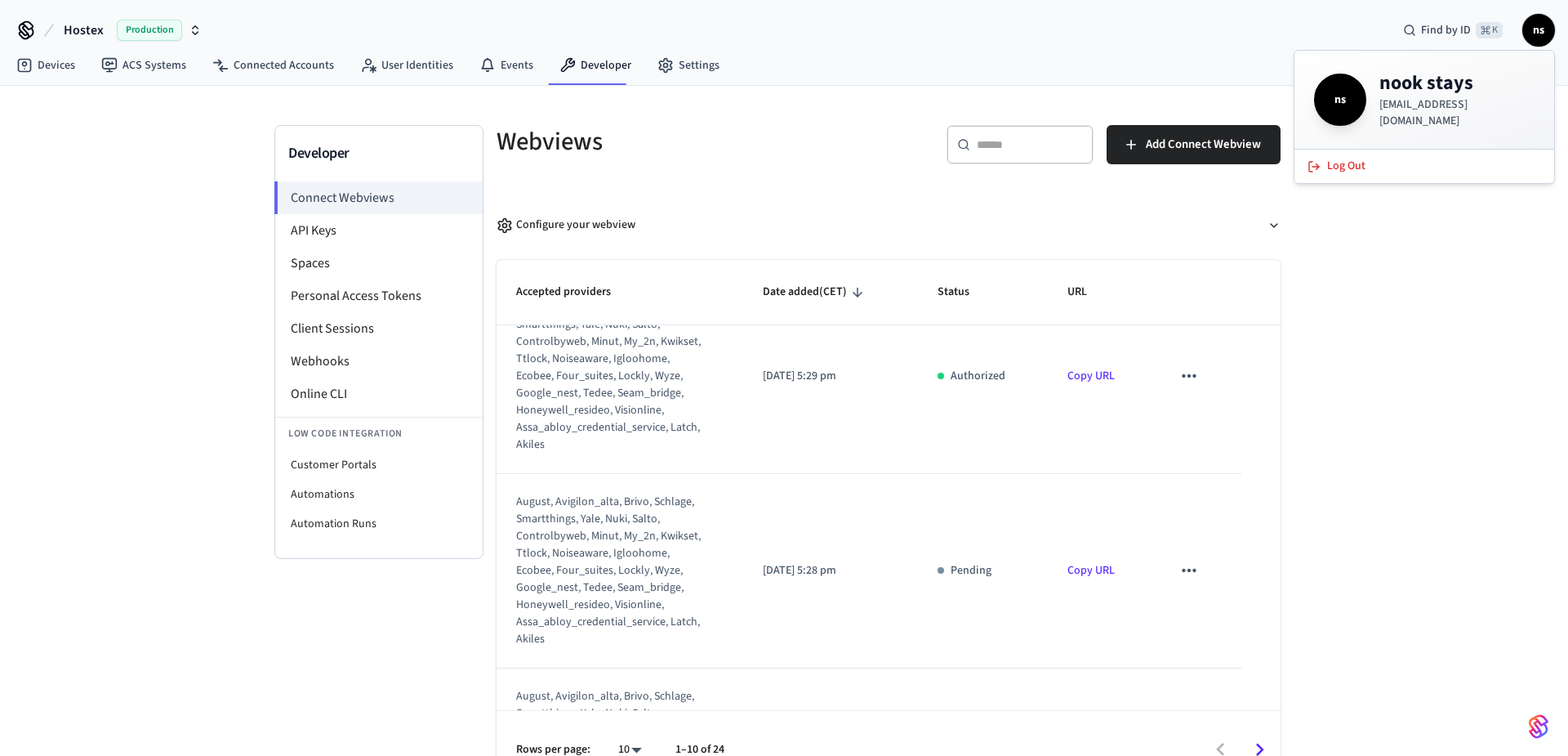
click at [1543, 725] on img "button" at bounding box center [1538, 726] width 20 height 26
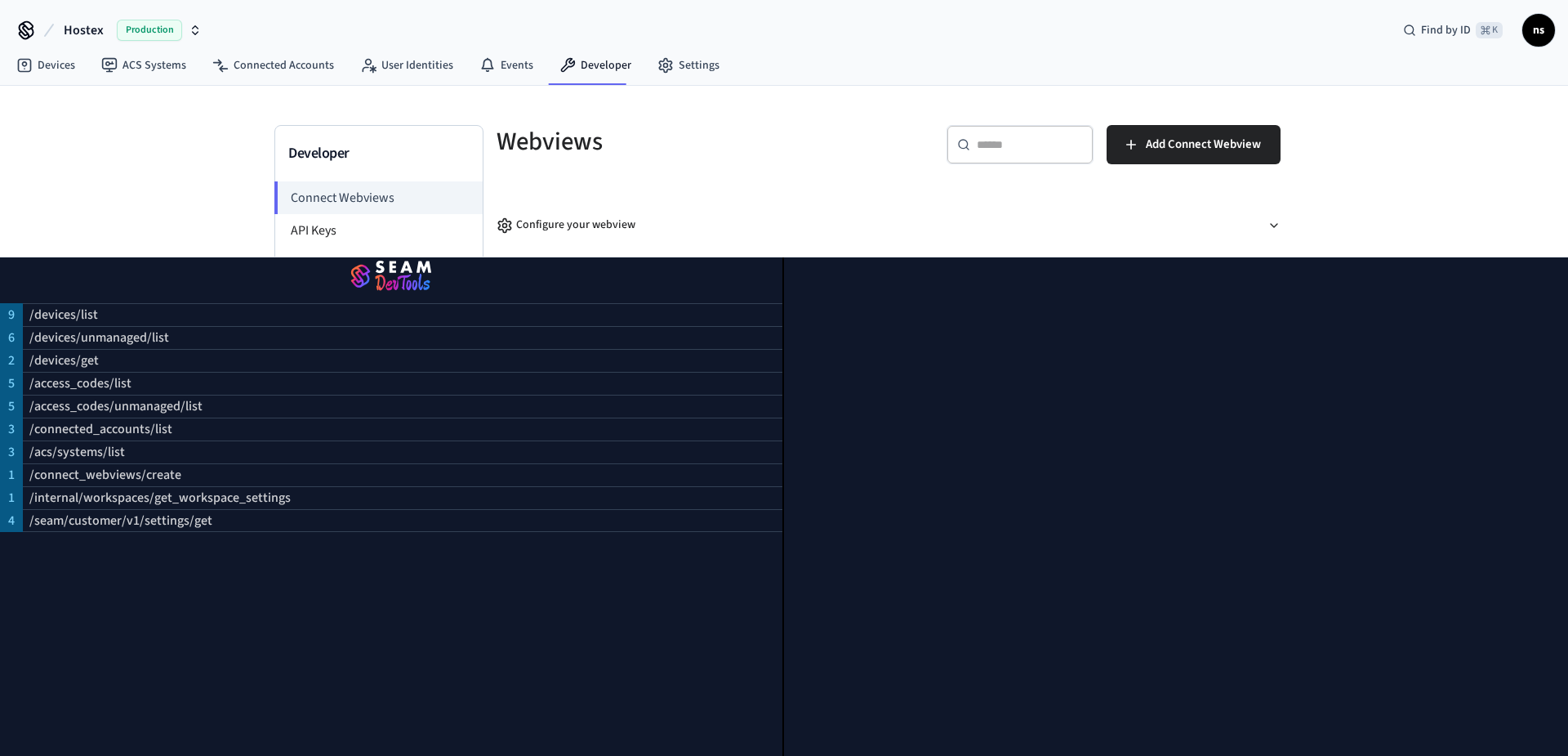
click at [166, 196] on div "Developer Connect Webviews API Keys Spaces Personal Access Tokens Client Sessio…" at bounding box center [784, 437] width 1568 height 703
click at [167, 203] on div "Developer Connect Webviews API Keys Spaces Personal Access Tokens Client Sessio…" at bounding box center [784, 437] width 1568 height 703
click at [31, 34] on icon at bounding box center [26, 34] width 14 height 10
click at [27, 31] on icon at bounding box center [25, 28] width 13 height 13
click at [1537, 174] on div "Developer Connect Webviews API Keys Spaces Personal Access Tokens Client Sessio…" at bounding box center [784, 437] width 1568 height 703
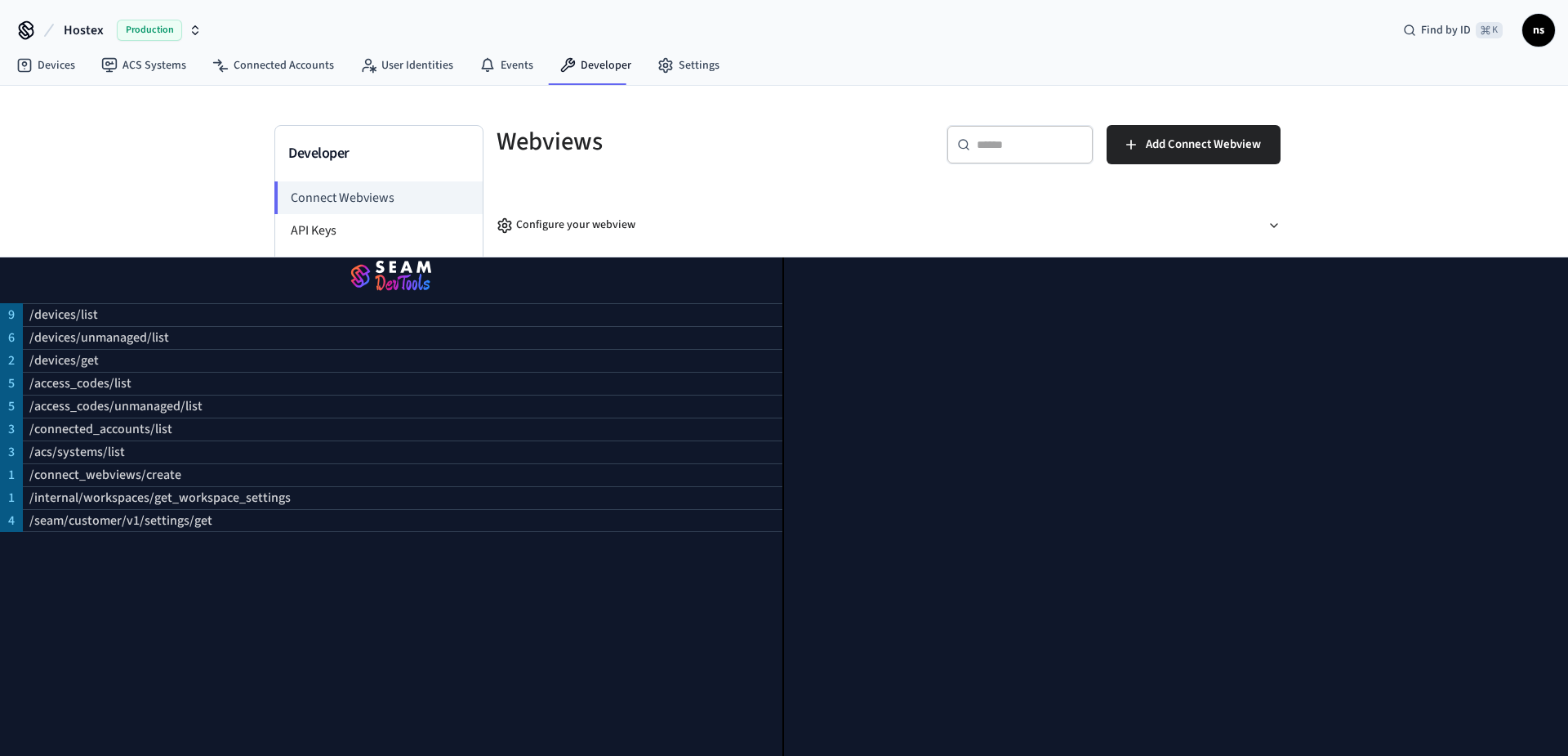
click at [376, 276] on img "button" at bounding box center [391, 277] width 744 height 46
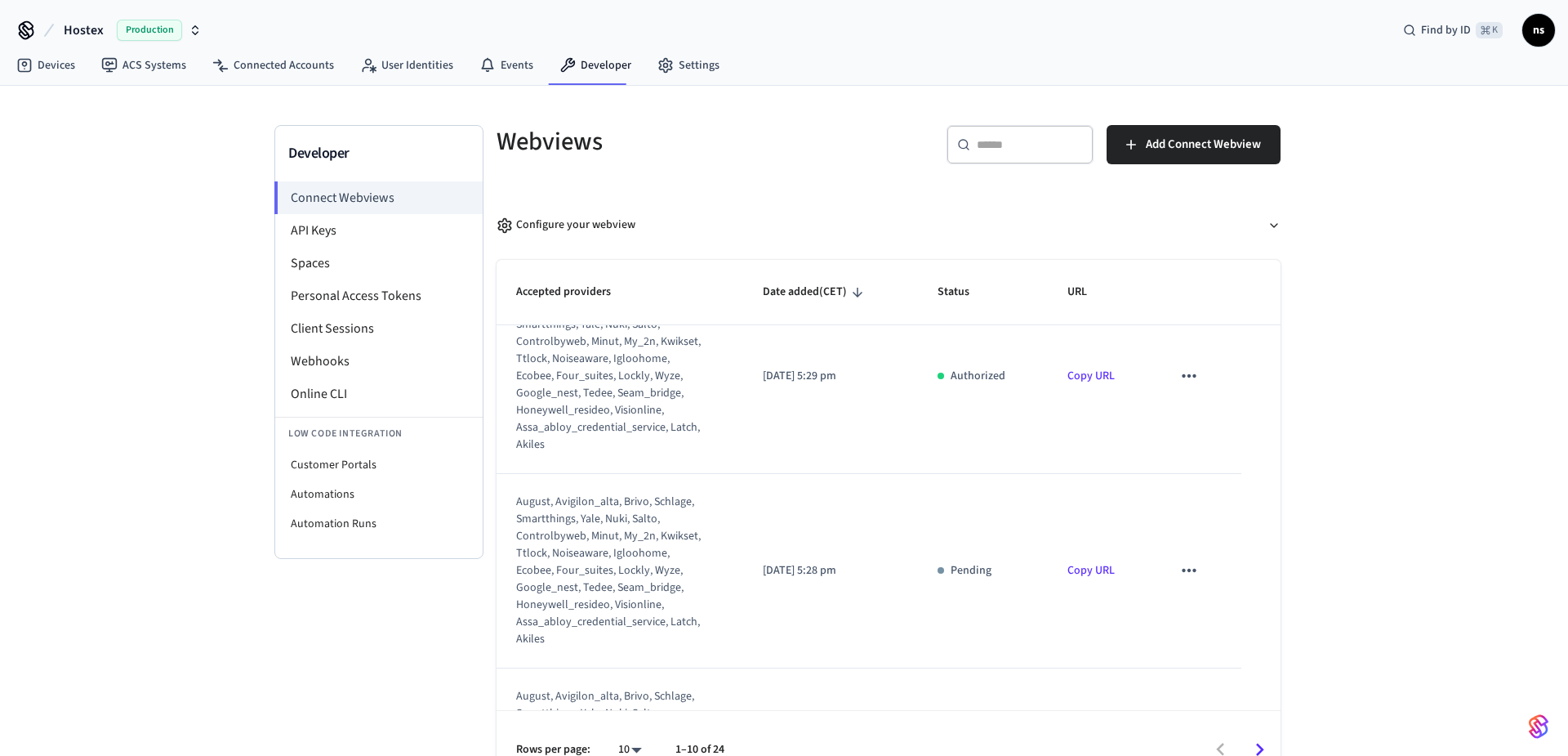
click at [1542, 725] on img "button" at bounding box center [1538, 726] width 20 height 26
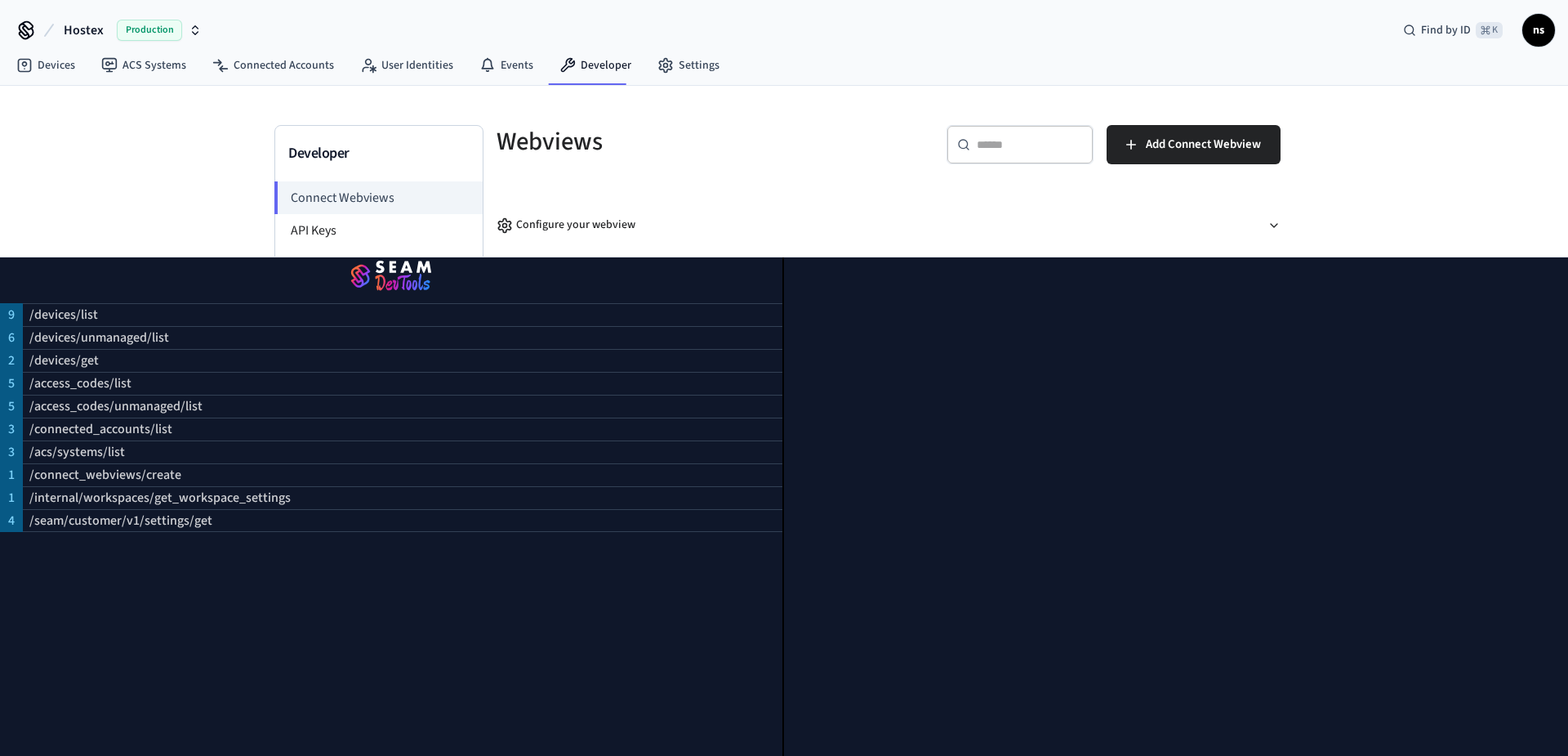
click at [1367, 113] on div "Developer Connect Webviews API Keys Spaces Personal Access Tokens Client Sessio…" at bounding box center [784, 437] width 1568 height 703
click at [1274, 226] on icon "button" at bounding box center [1274, 225] width 7 height 3
click at [1273, 223] on icon "button" at bounding box center [1274, 225] width 13 height 13
click at [1220, 291] on div at bounding box center [1176, 507] width 784 height 499
click at [377, 264] on img "button" at bounding box center [391, 277] width 744 height 46
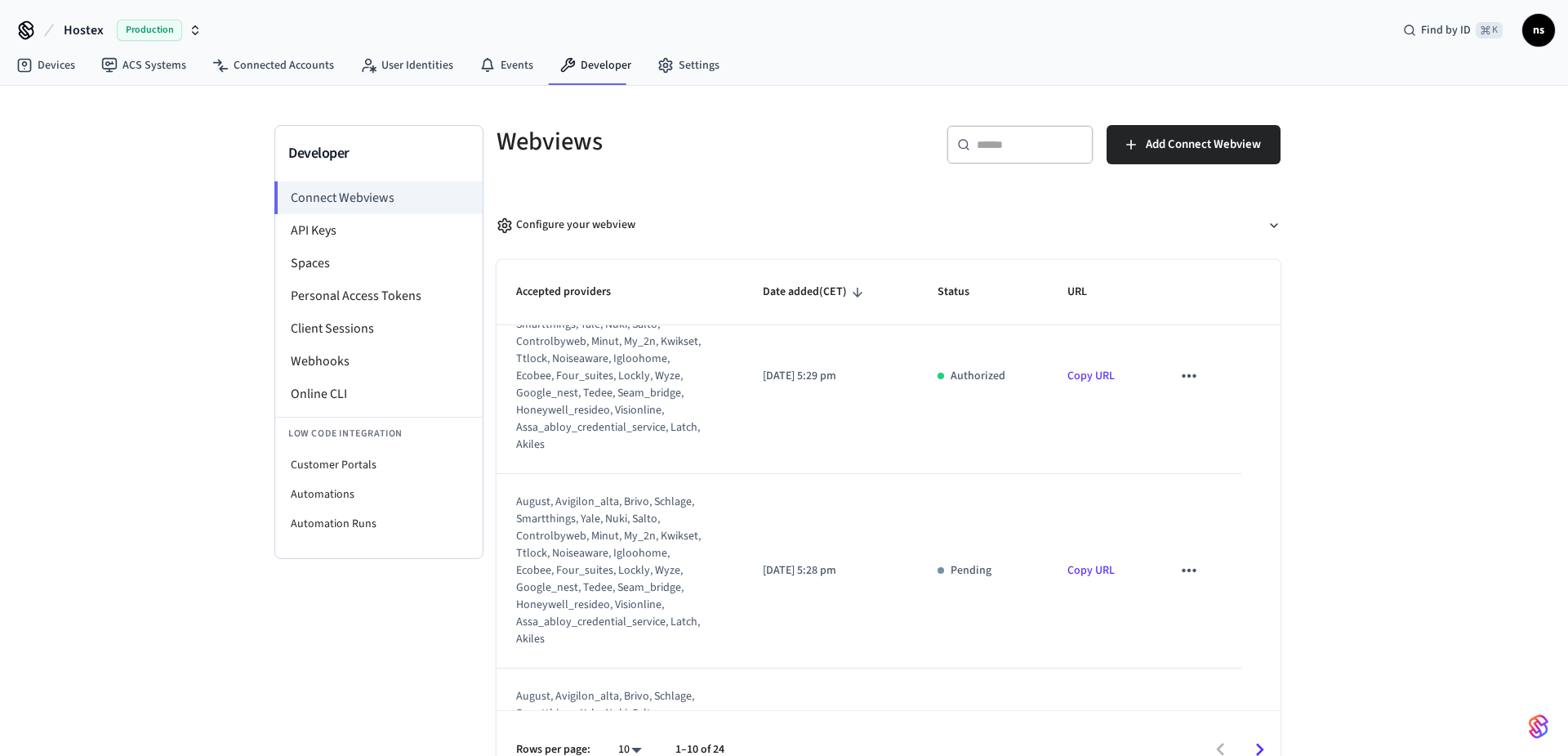
click at [1542, 29] on span "ns" at bounding box center [1538, 30] width 30 height 30
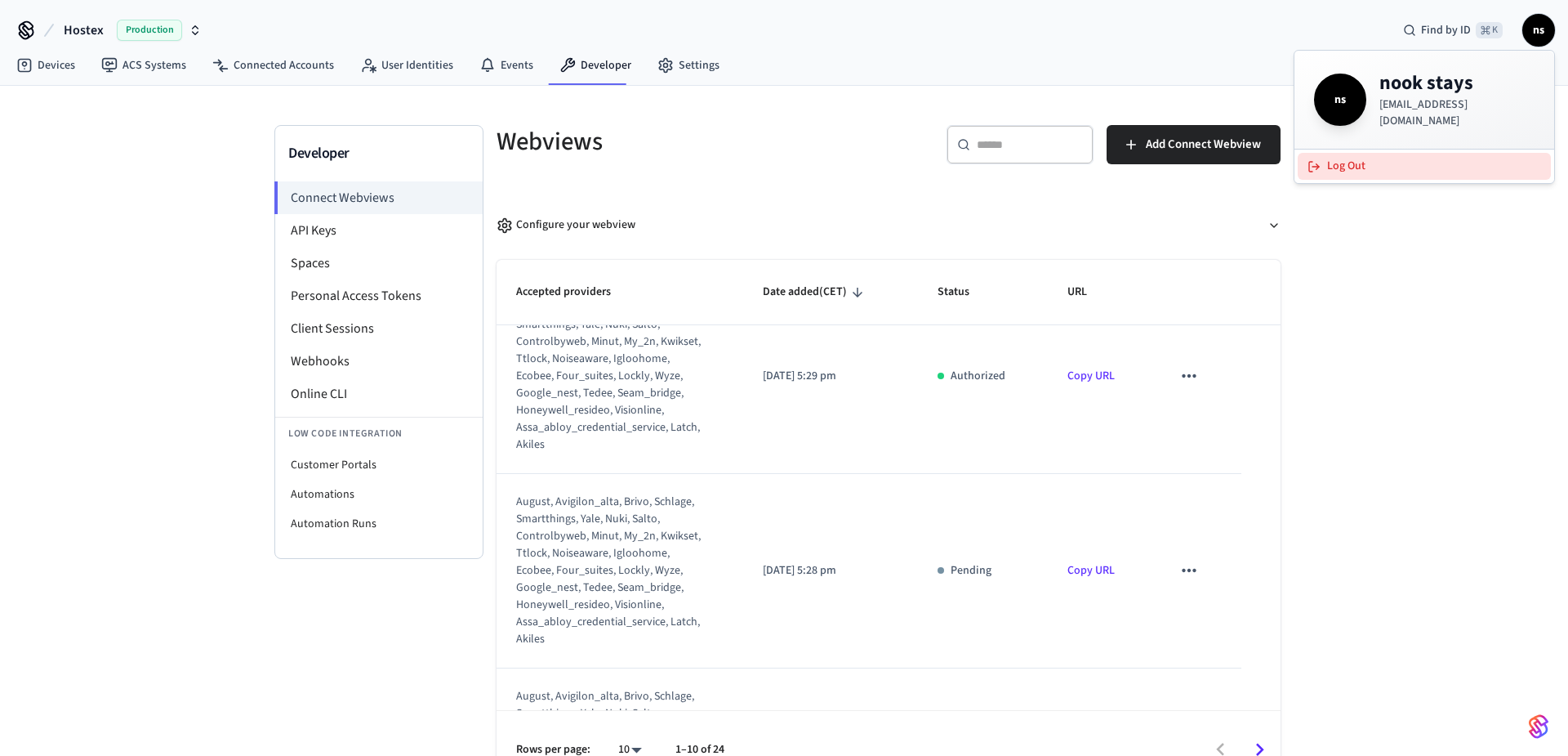
click at [1352, 169] on button "Log Out" at bounding box center [1424, 167] width 253 height 27
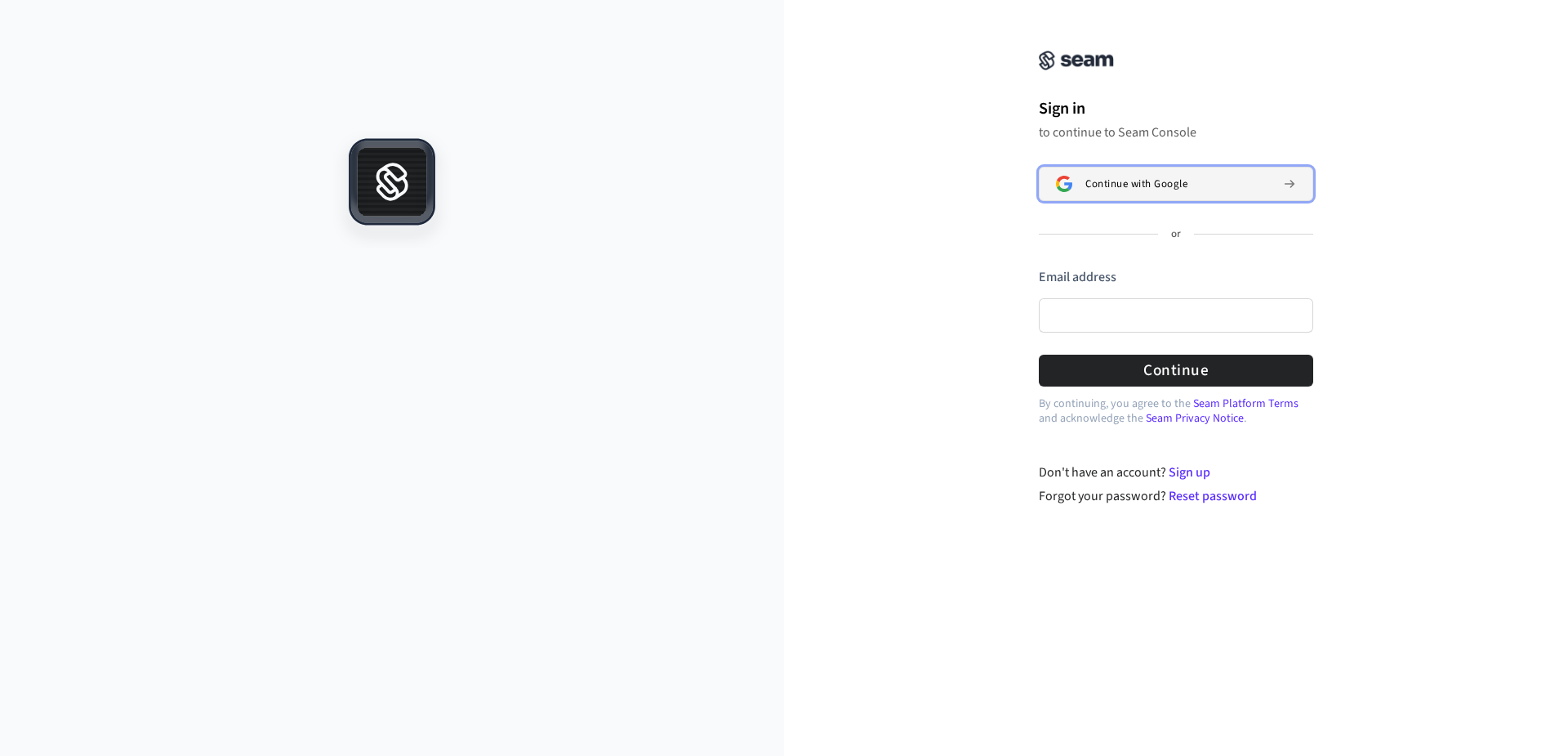
click at [1160, 173] on button "Continue with Google" at bounding box center [1175, 184] width 275 height 34
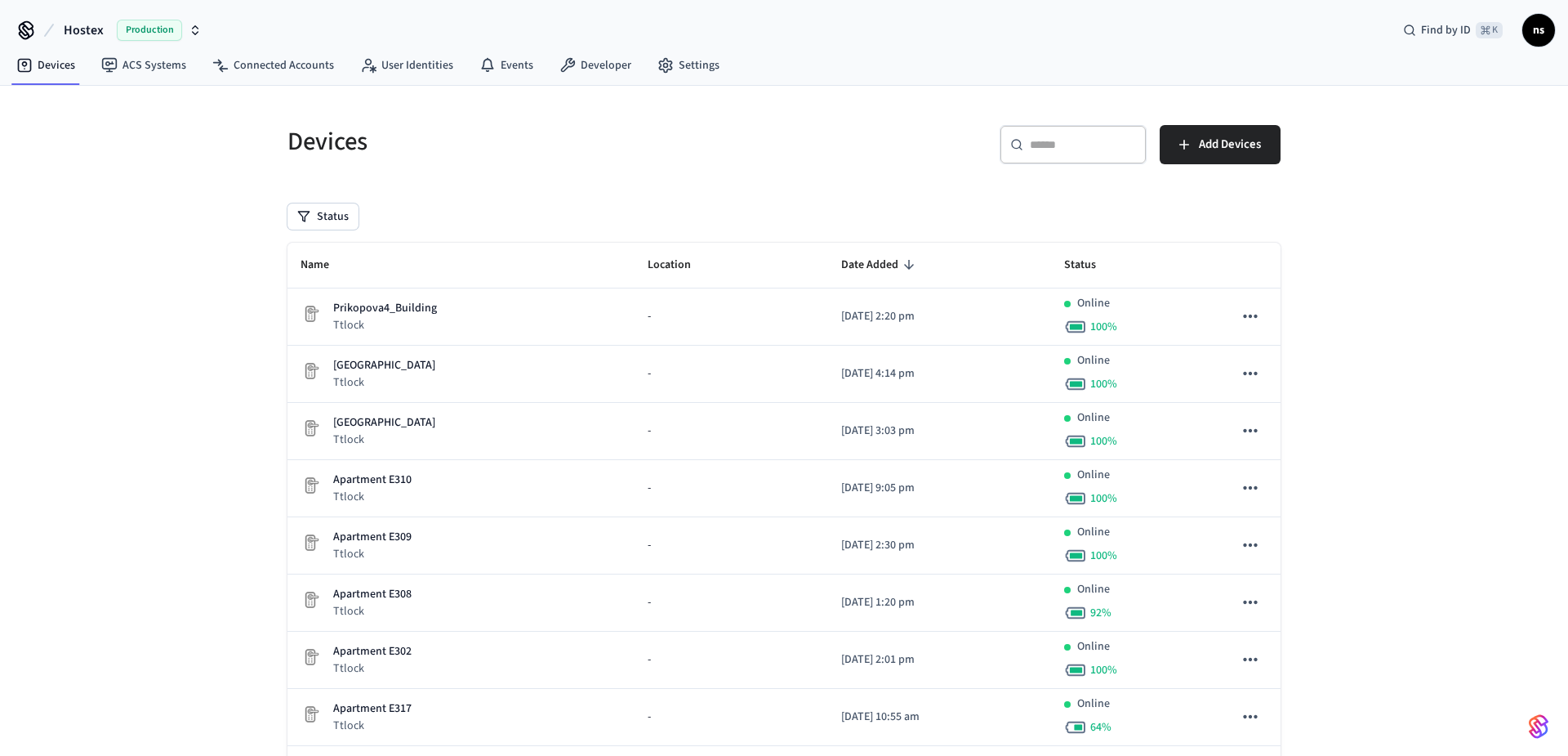
click at [1537, 26] on span "ns" at bounding box center [1538, 30] width 30 height 30
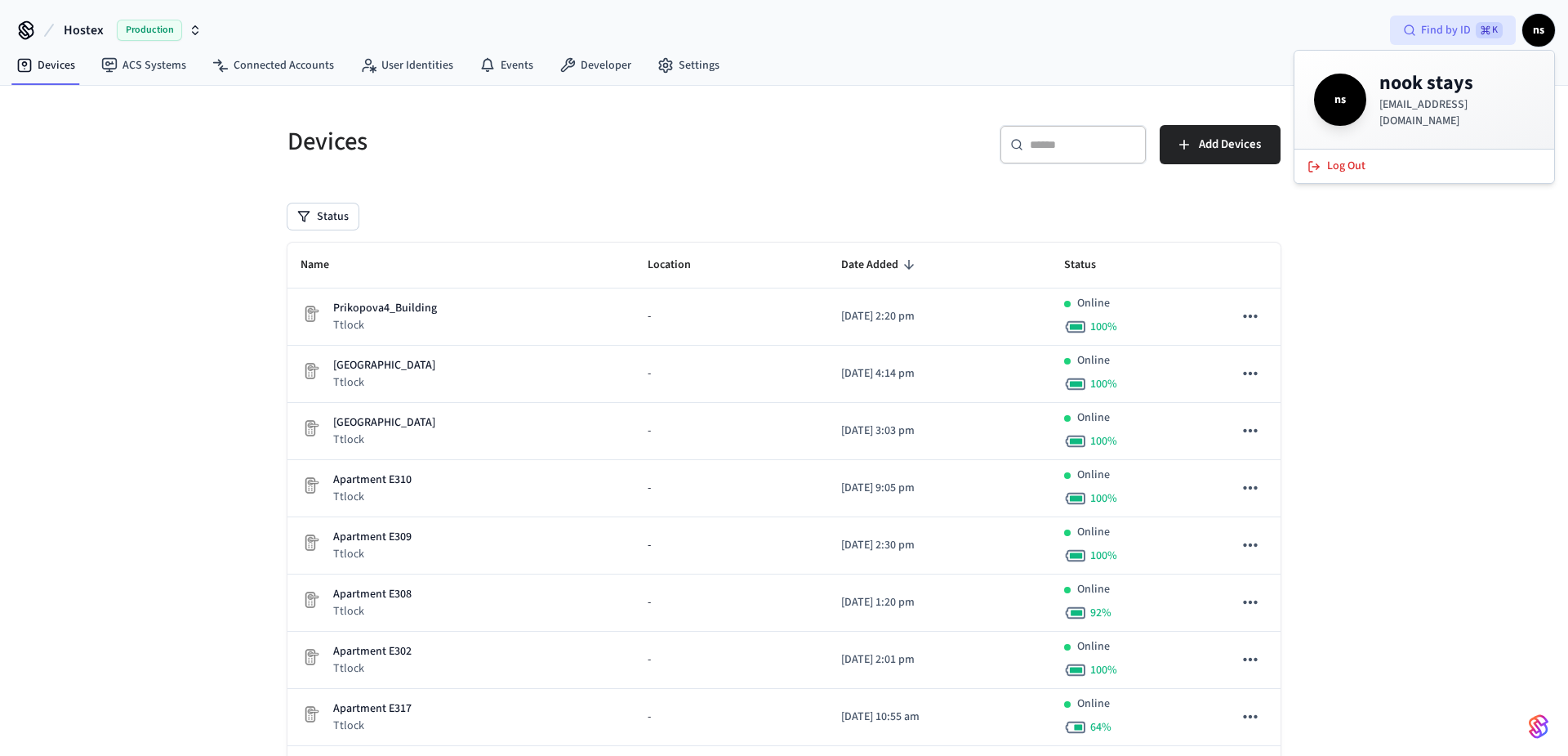
click at [1442, 34] on span "Find by ID" at bounding box center [1446, 30] width 50 height 16
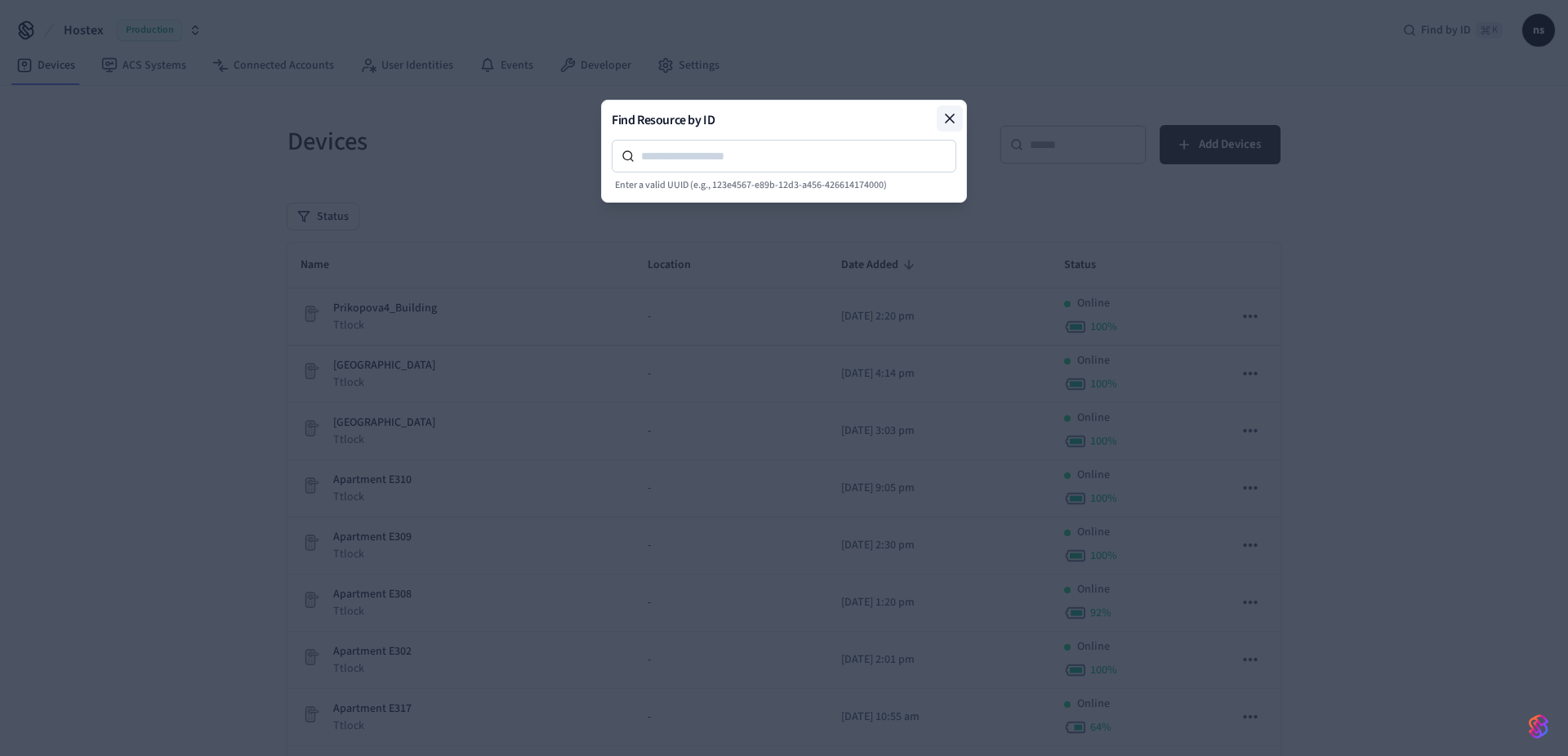
click at [952, 124] on icon at bounding box center [949, 118] width 16 height 16
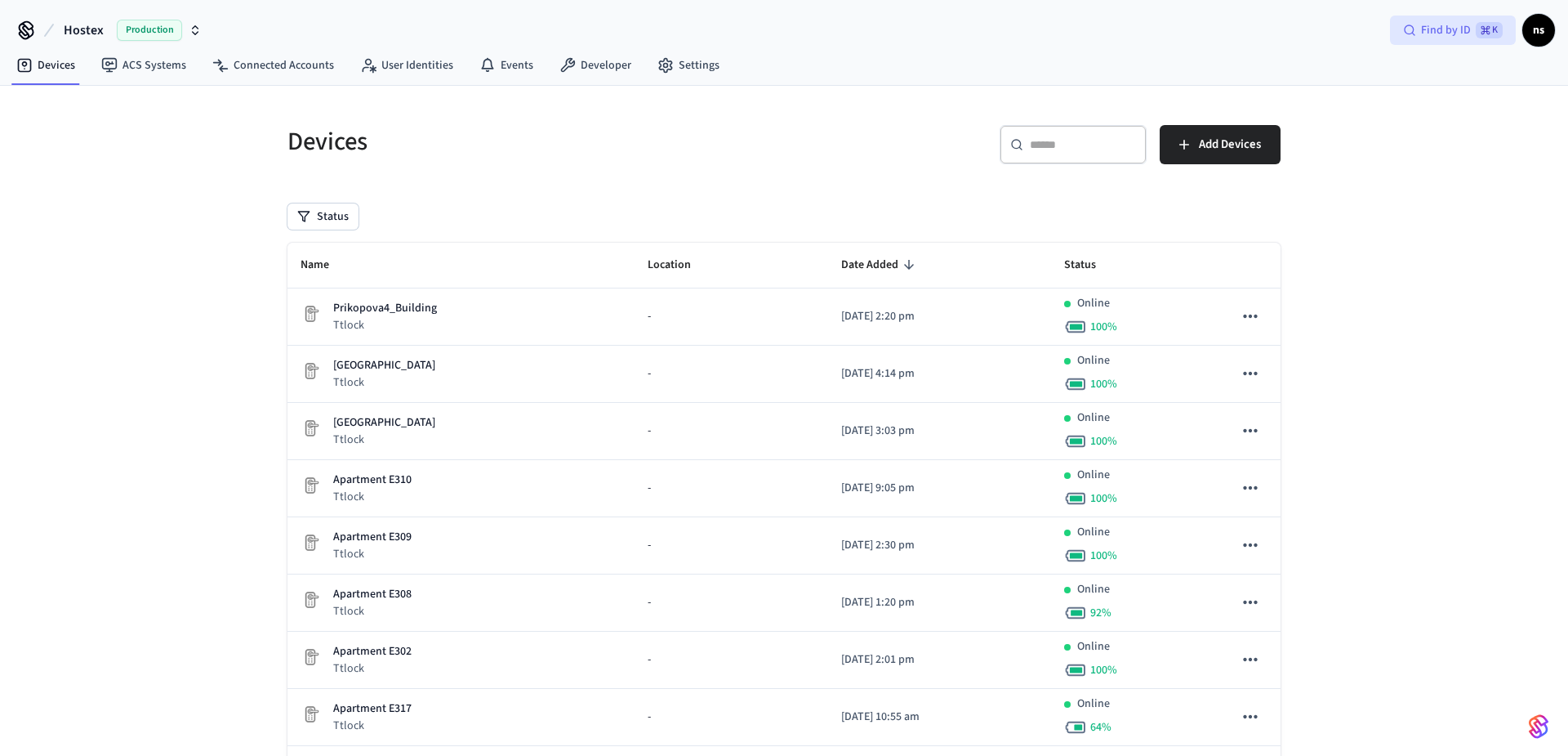
click at [1410, 32] on icon at bounding box center [1409, 30] width 13 height 13
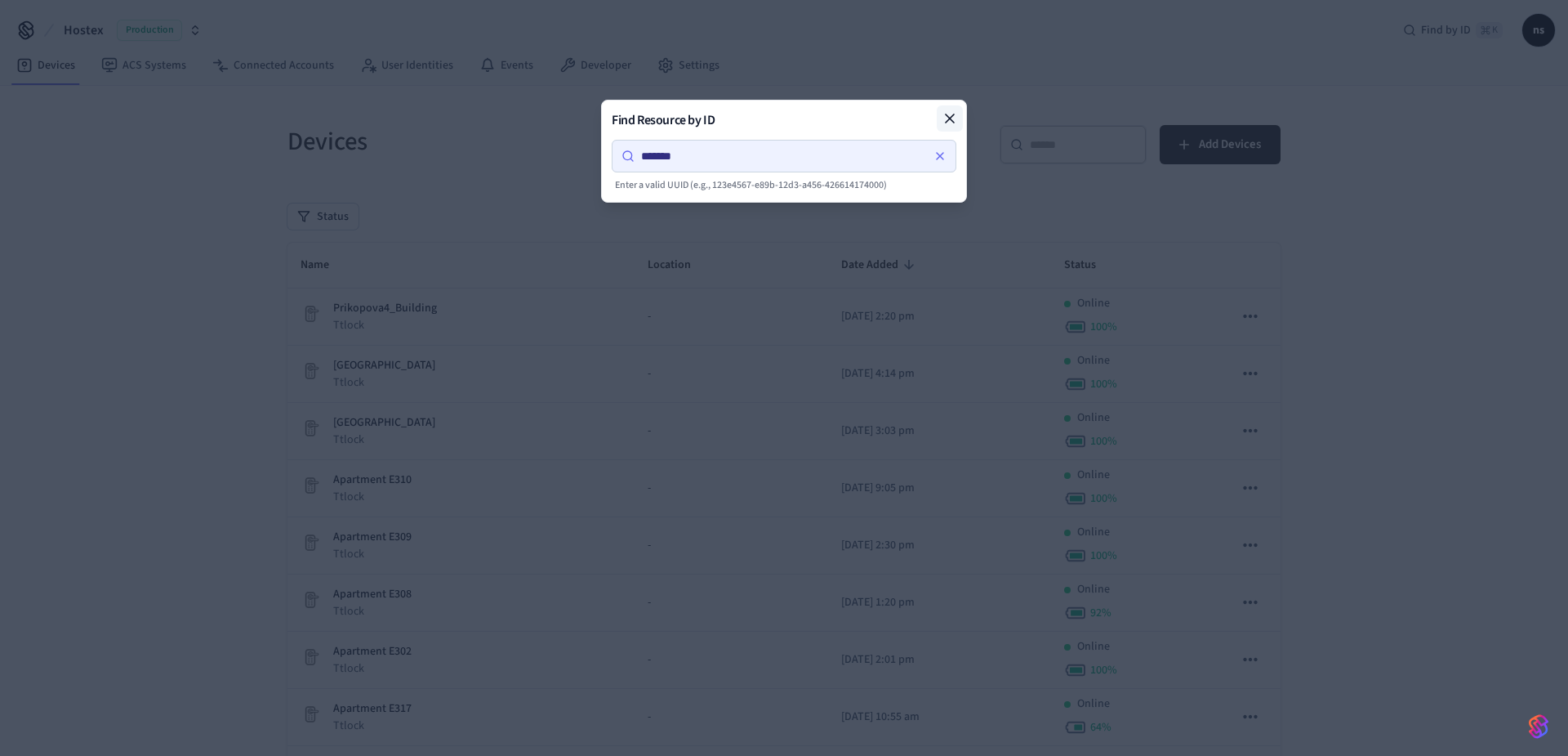
type input "*******"
click at [949, 113] on icon at bounding box center [949, 118] width 16 height 16
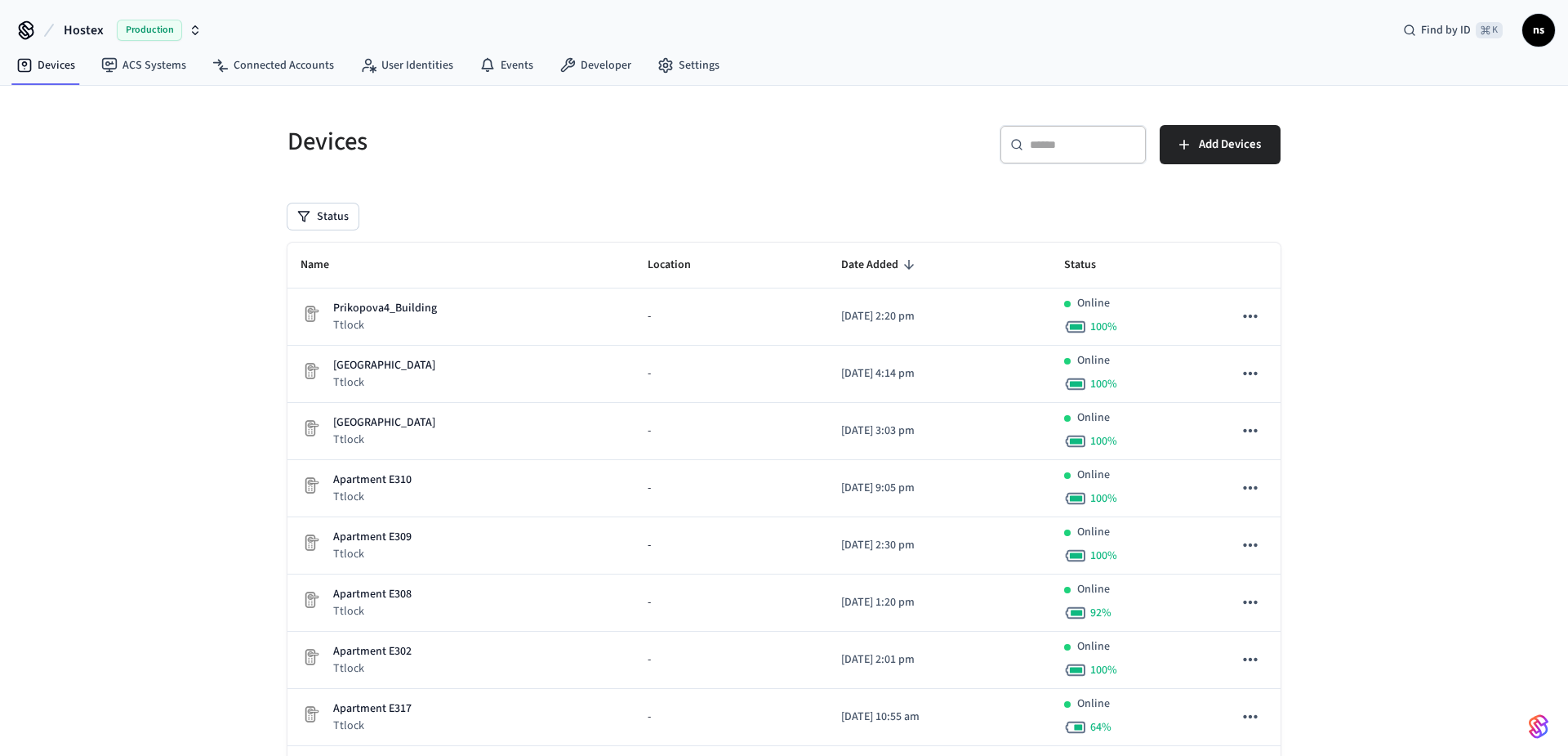
click at [201, 24] on button "Hostex Production" at bounding box center [133, 30] width 148 height 34
click at [20, 25] on icon at bounding box center [25, 28] width 13 height 13
click at [1541, 31] on span "ns" at bounding box center [1538, 30] width 30 height 30
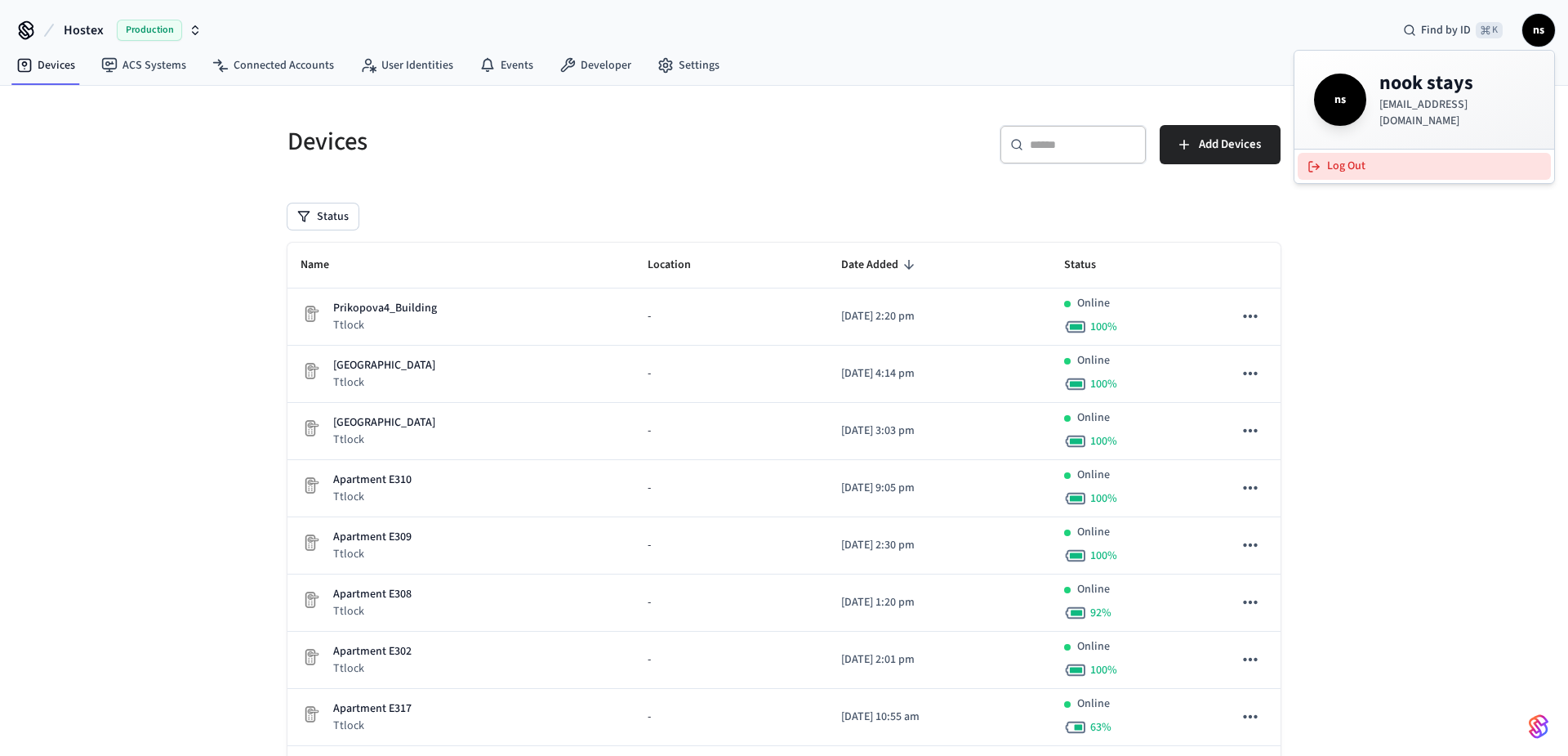
click at [1374, 155] on button "Log Out" at bounding box center [1424, 167] width 253 height 27
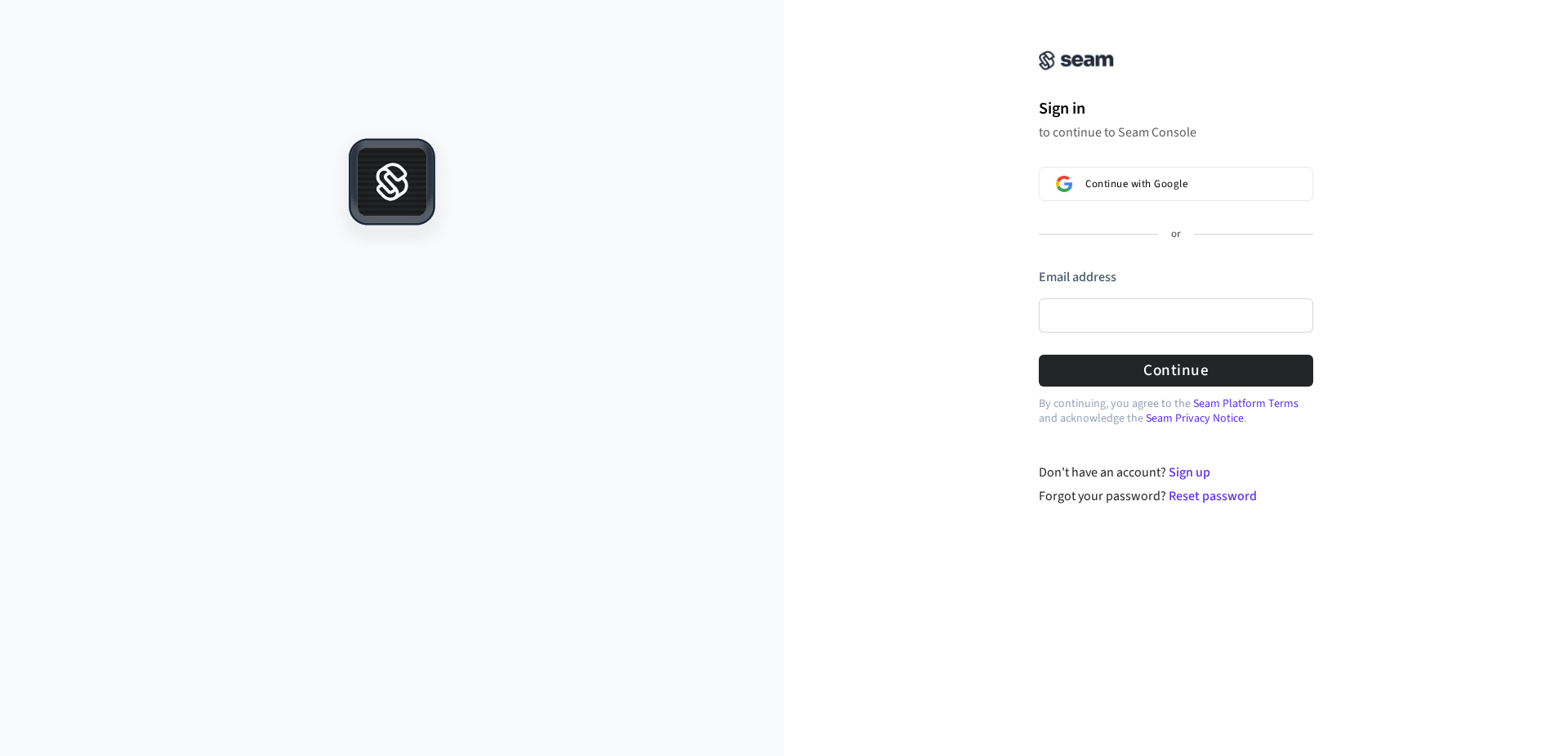
click at [427, 193] on icon at bounding box center [392, 181] width 82 height 82
